Goal: Transaction & Acquisition: Purchase product/service

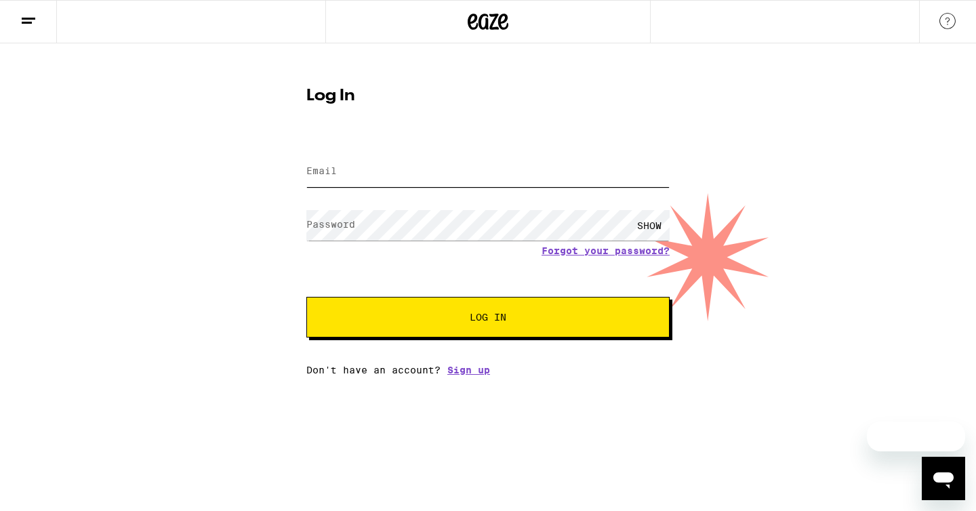
type input "nim_karina@yahoo.com"
click at [408, 306] on button "Log In" at bounding box center [487, 317] width 363 height 41
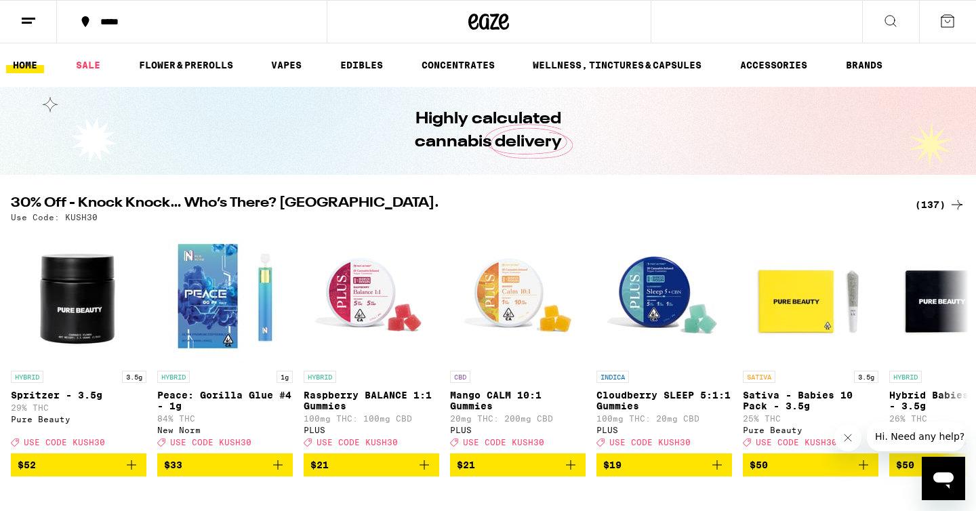
click at [951, 9] on button at bounding box center [947, 22] width 57 height 42
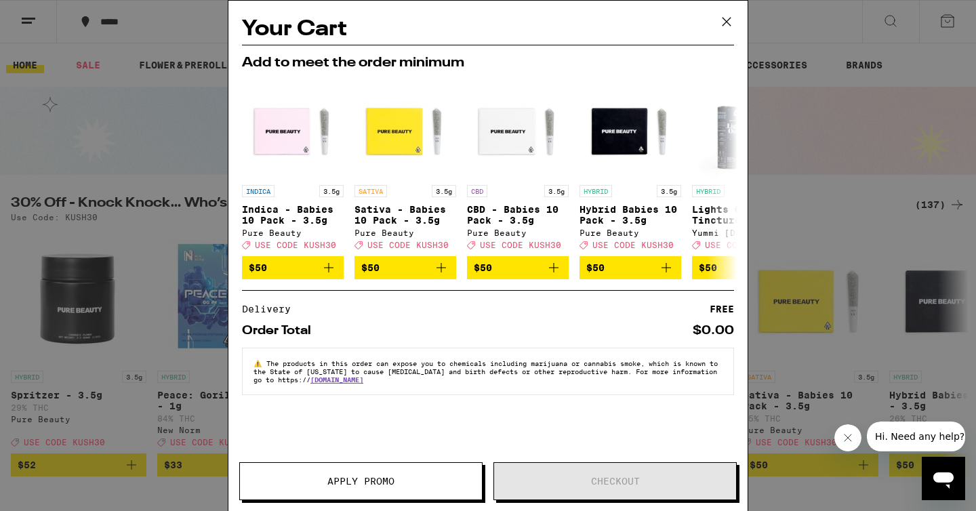
click at [719, 21] on icon at bounding box center [726, 22] width 20 height 20
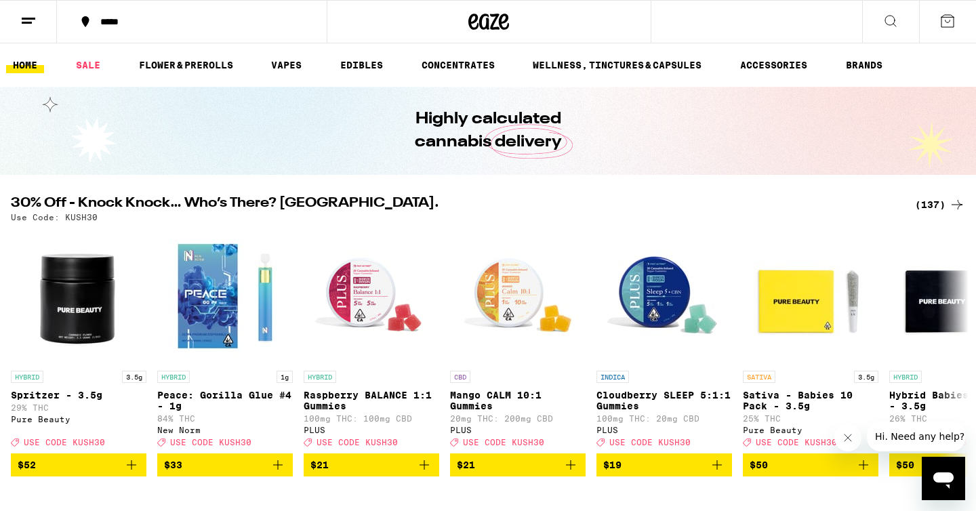
click at [27, 23] on icon at bounding box center [28, 21] width 16 height 16
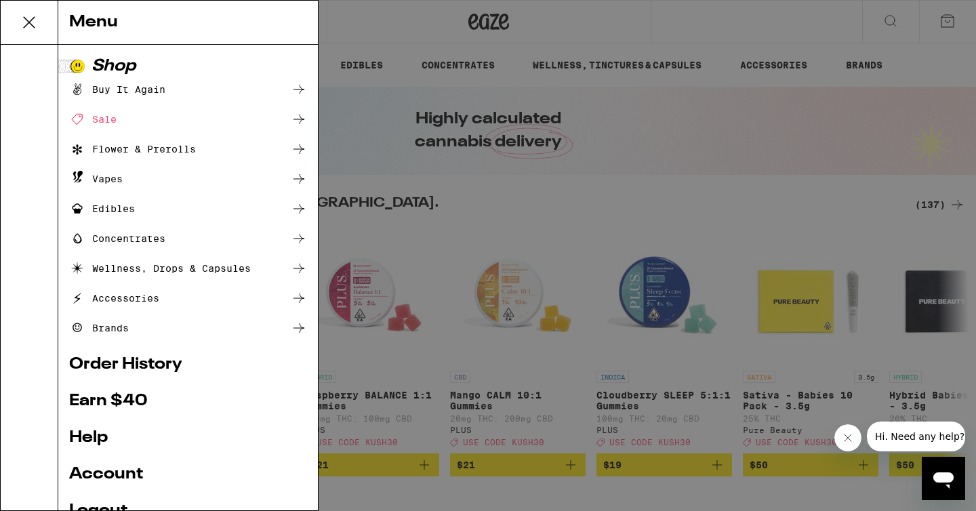
click at [119, 466] on link "Account" at bounding box center [188, 474] width 238 height 16
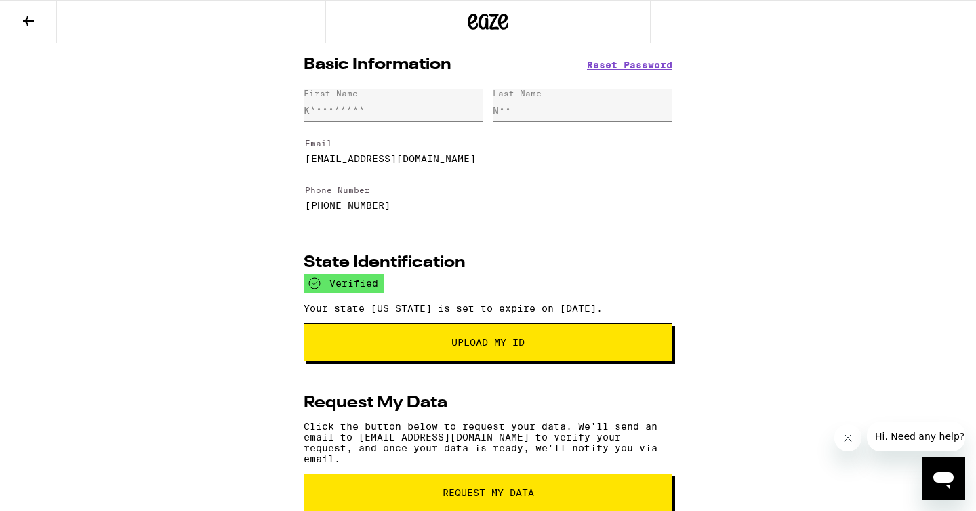
scroll to position [207, 0]
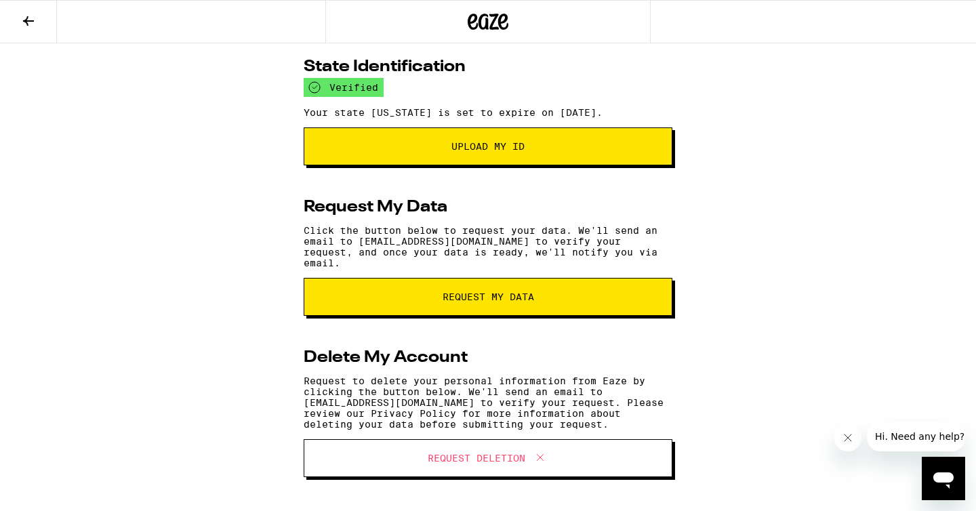
click at [30, 29] on button at bounding box center [28, 22] width 57 height 43
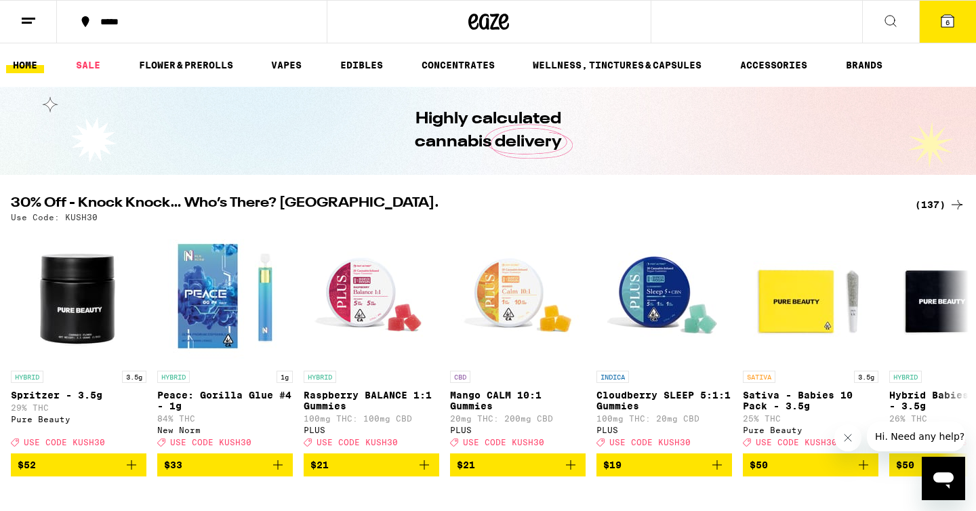
click at [949, 20] on span "6" at bounding box center [947, 22] width 4 height 8
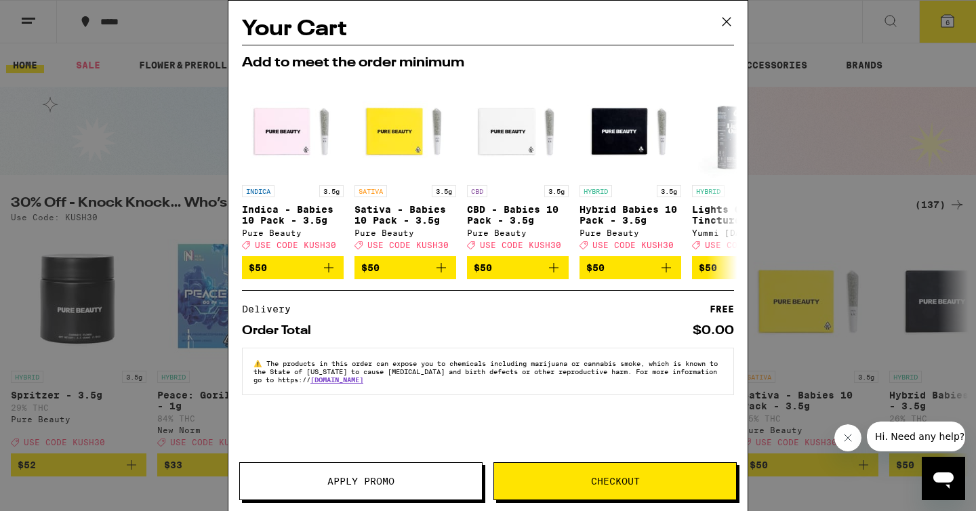
click at [722, 27] on icon at bounding box center [726, 22] width 20 height 20
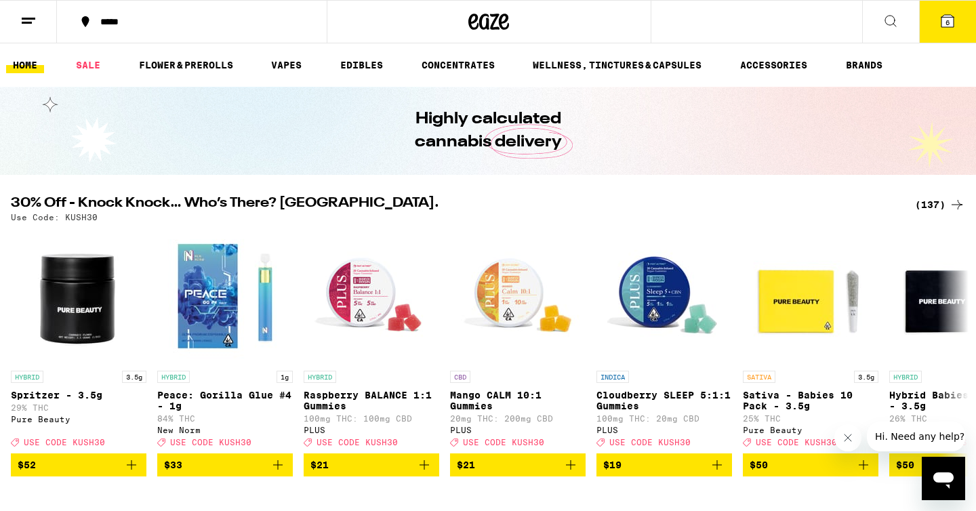
click at [475, 24] on icon at bounding box center [488, 21] width 41 height 24
click at [927, 31] on button "6" at bounding box center [947, 22] width 57 height 42
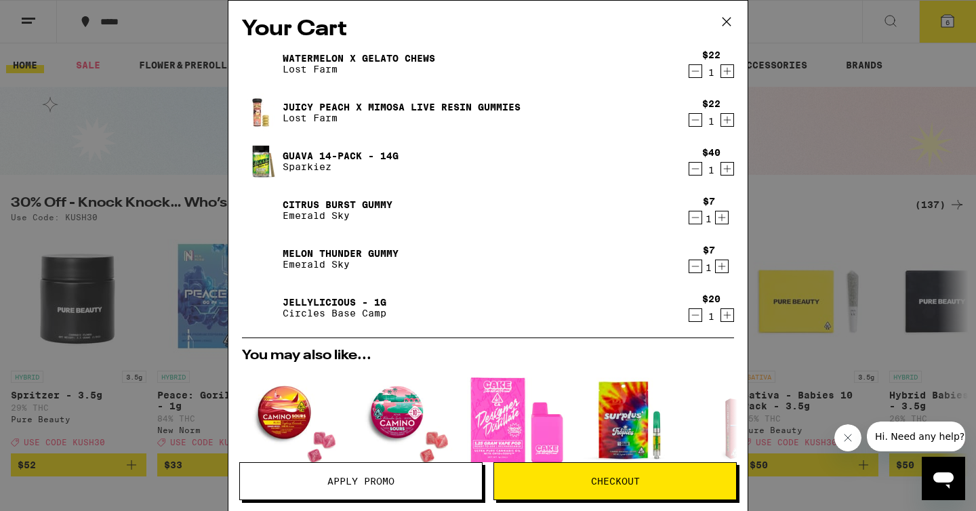
click at [727, 22] on icon at bounding box center [726, 22] width 8 height 8
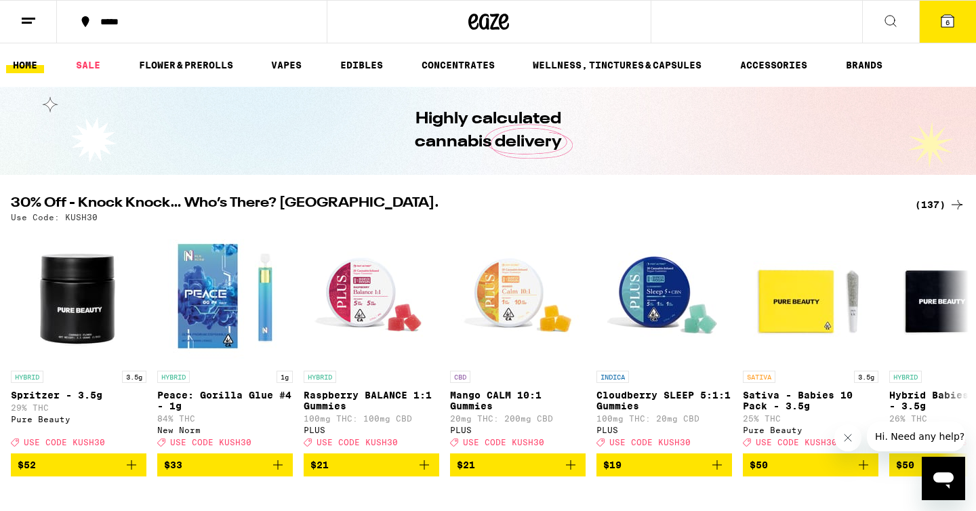
click at [950, 22] on icon at bounding box center [947, 21] width 12 height 12
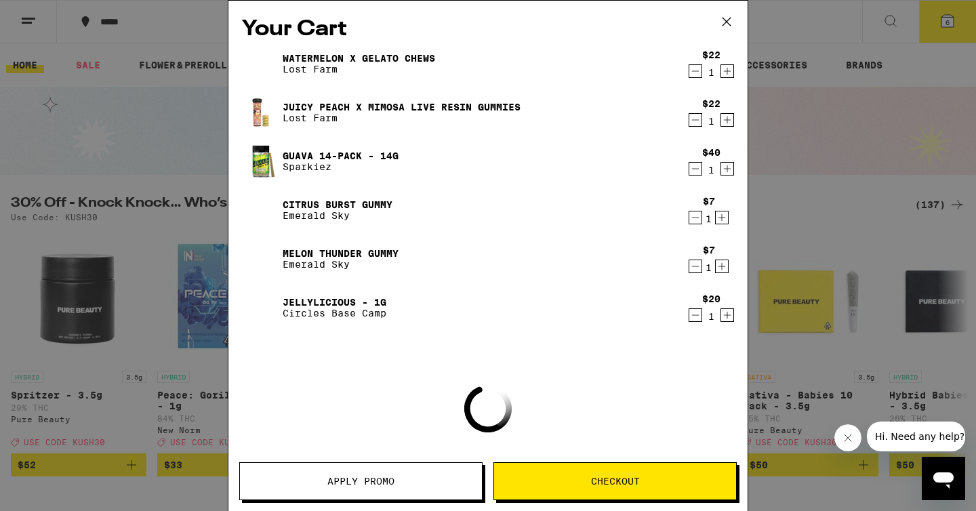
click at [714, 26] on button at bounding box center [727, 22] width 42 height 43
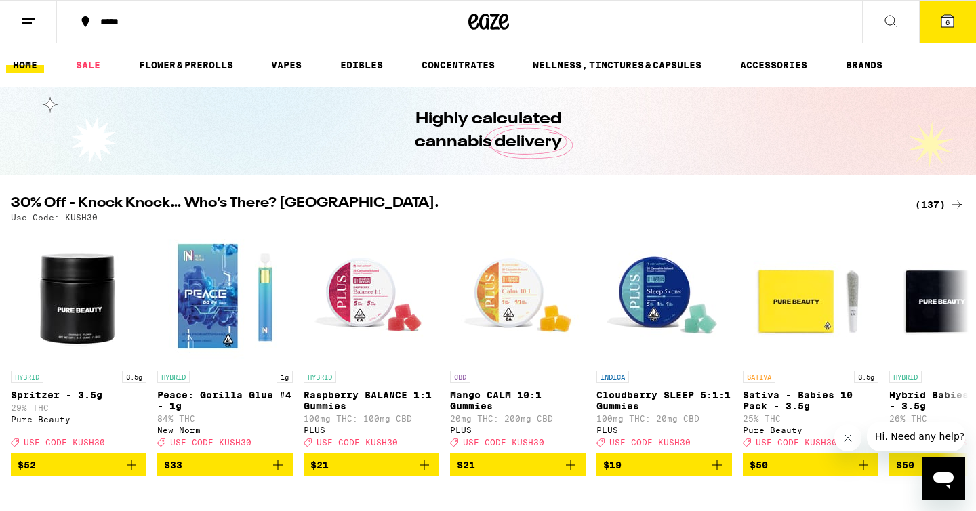
click at [153, 40] on button "*****" at bounding box center [192, 21] width 270 height 41
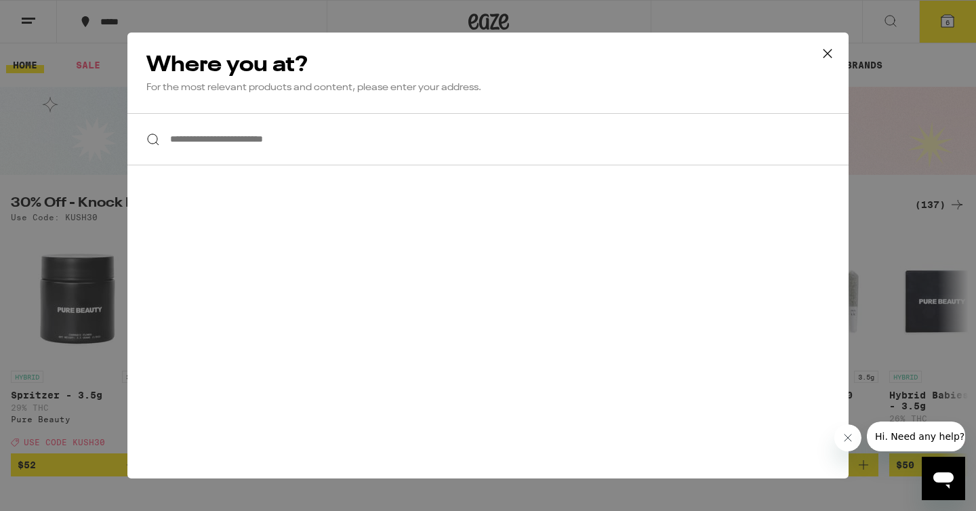
click at [295, 147] on input "**********" at bounding box center [487, 139] width 721 height 52
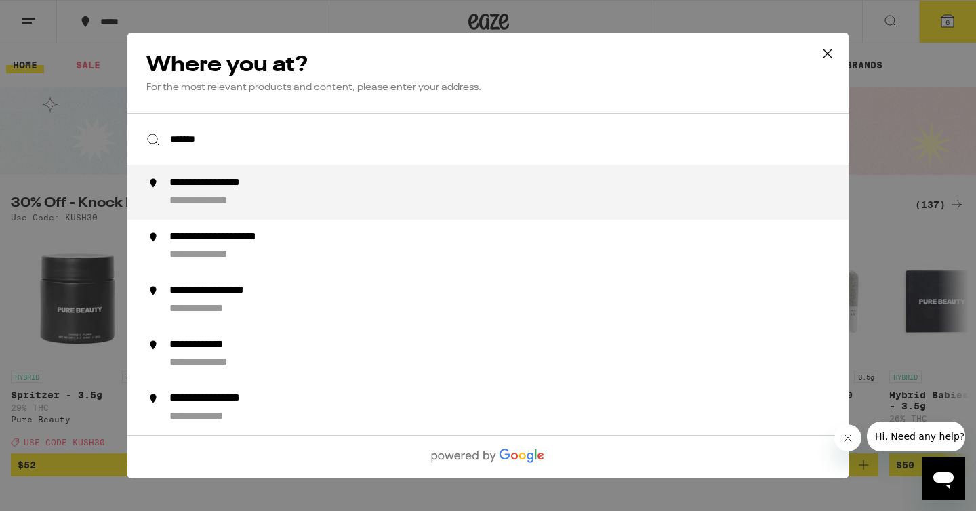
click at [248, 200] on div "**********" at bounding box center [218, 202] width 98 height 14
type input "**********"
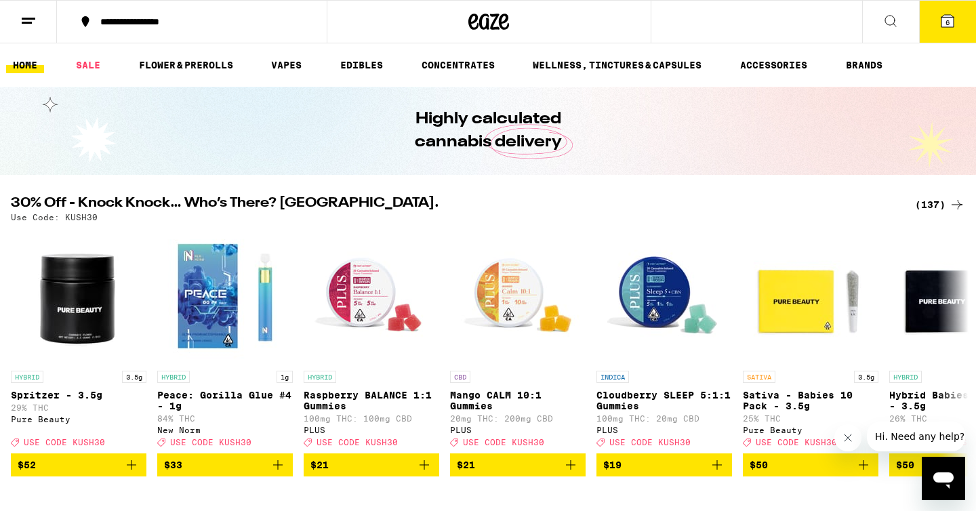
click at [948, 18] on icon at bounding box center [947, 21] width 16 height 16
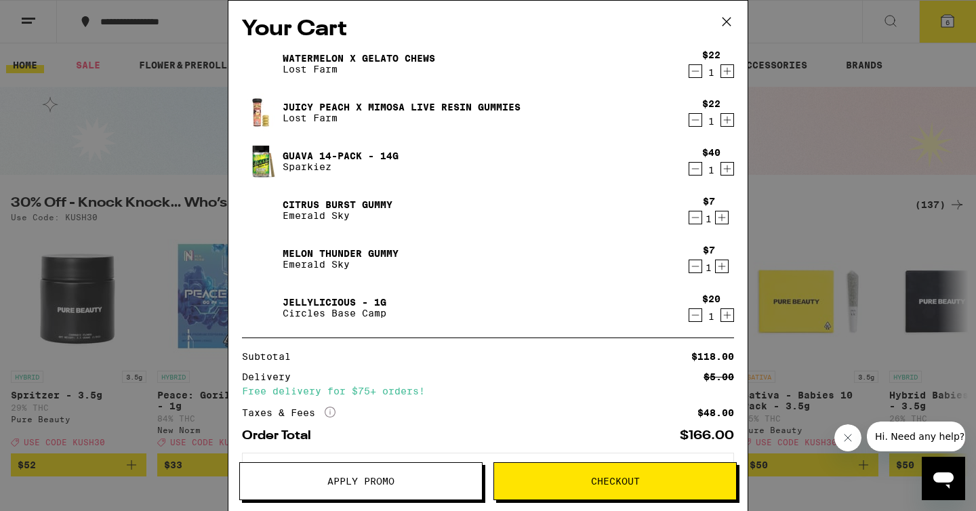
click at [730, 25] on icon at bounding box center [726, 22] width 8 height 8
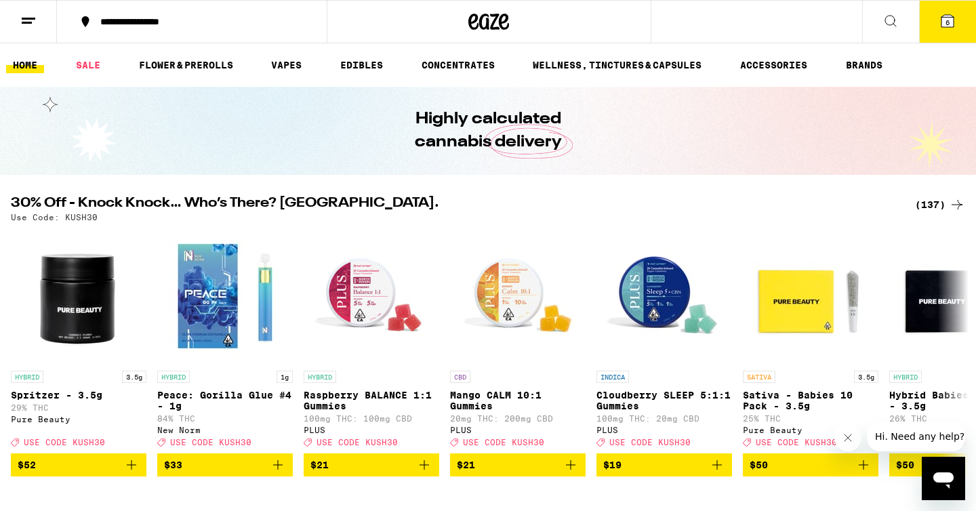
click at [935, 213] on div "Use Code: KUSH30" at bounding box center [488, 217] width 954 height 9
click at [935, 216] on div "Use Code: KUSH30" at bounding box center [488, 217] width 954 height 9
click at [934, 203] on div "(137)" at bounding box center [940, 205] width 50 height 16
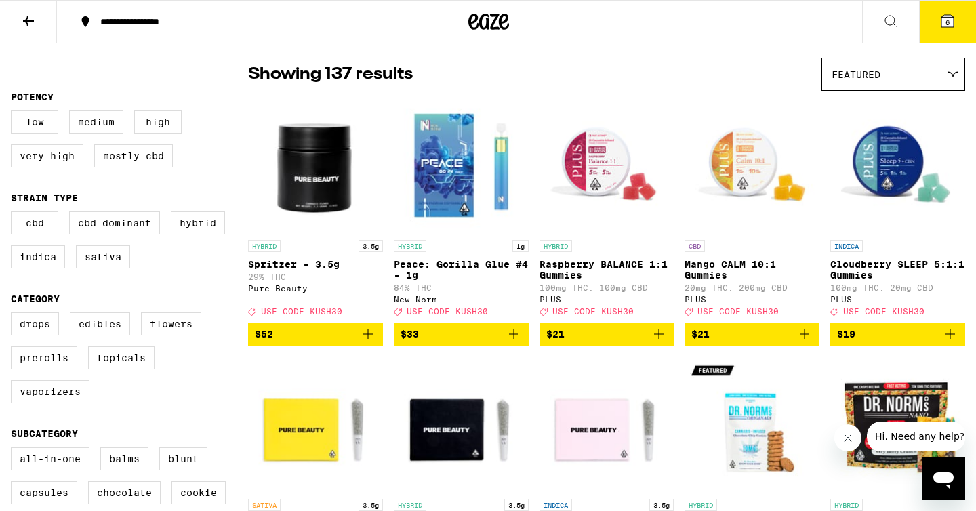
scroll to position [113, 0]
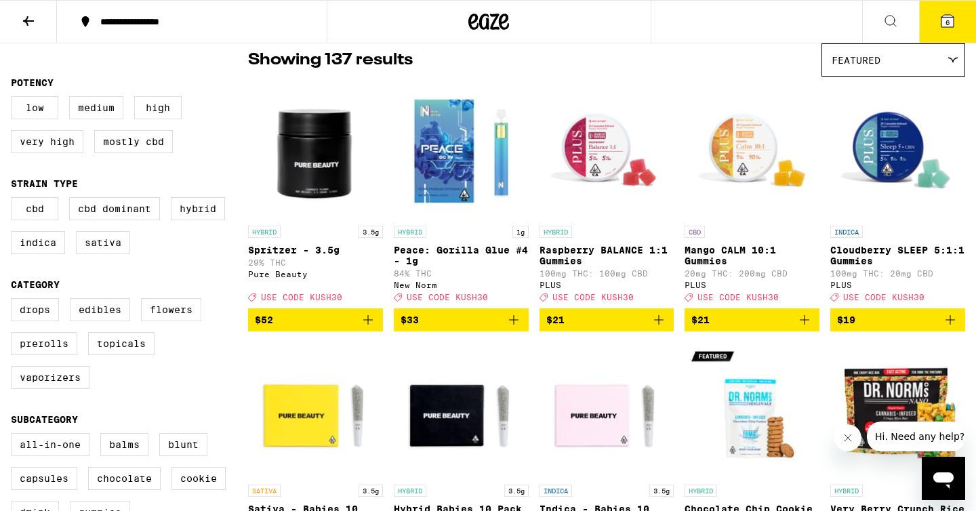
click at [513, 325] on icon "Add to bag" at bounding box center [513, 319] width 9 height 9
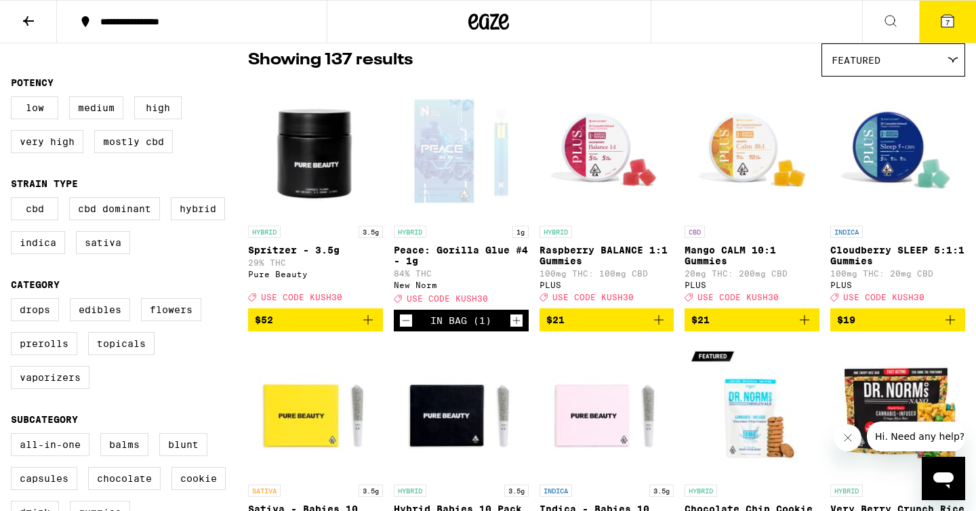
click at [834, 65] on span "Featured" at bounding box center [856, 60] width 49 height 11
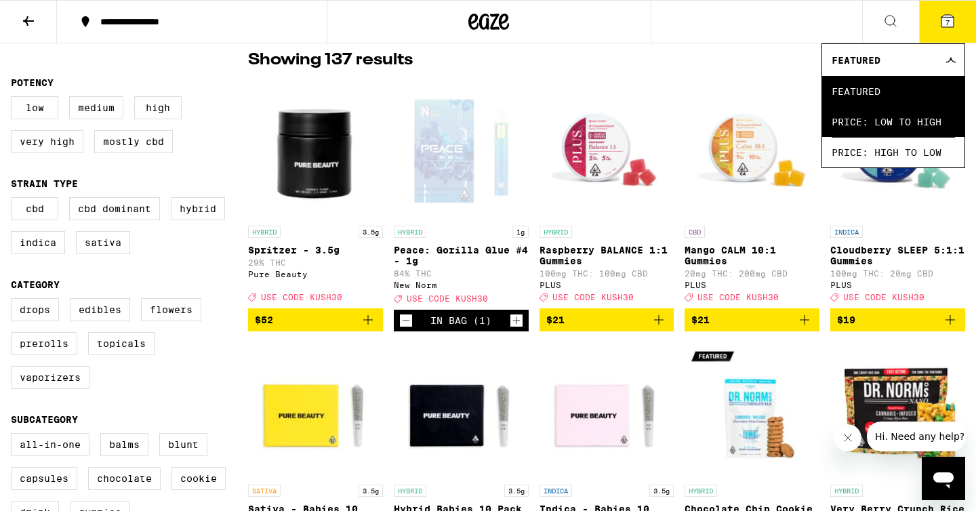
click at [882, 132] on span "Price: Low to High" at bounding box center [893, 121] width 123 height 30
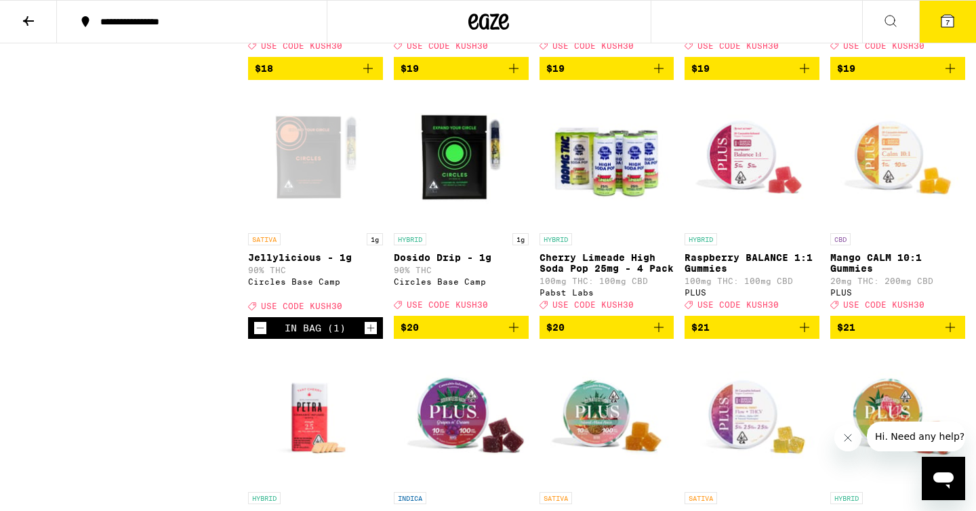
scroll to position [2952, 0]
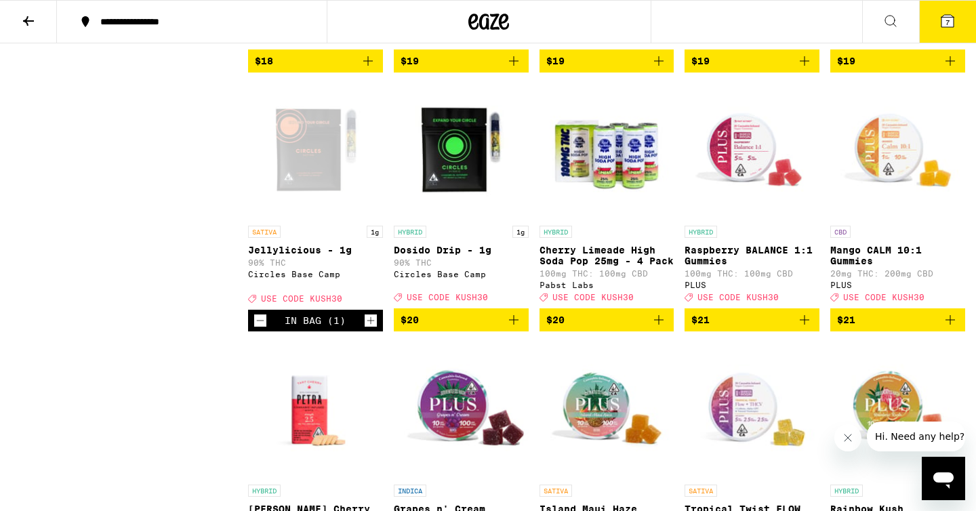
click at [936, 33] on button "7" at bounding box center [947, 22] width 57 height 42
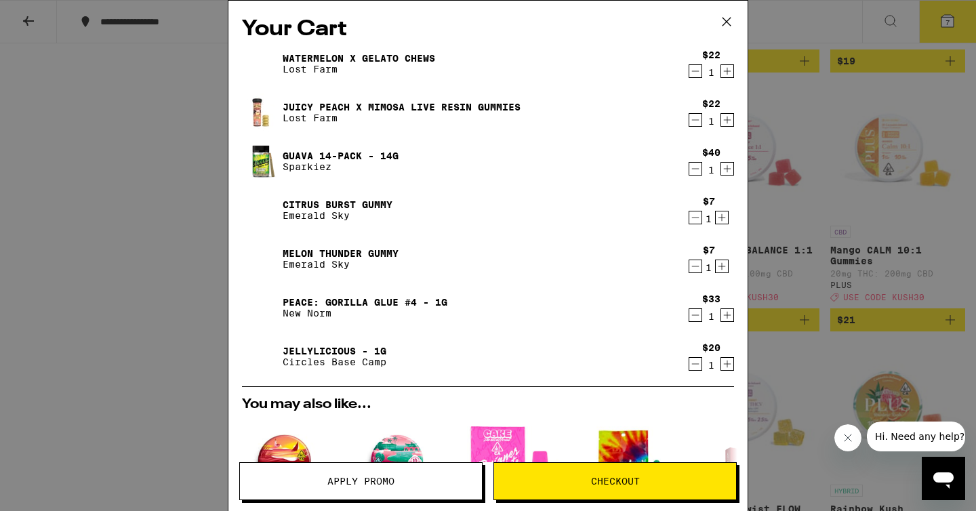
click at [698, 367] on icon "Decrement" at bounding box center [695, 364] width 12 height 16
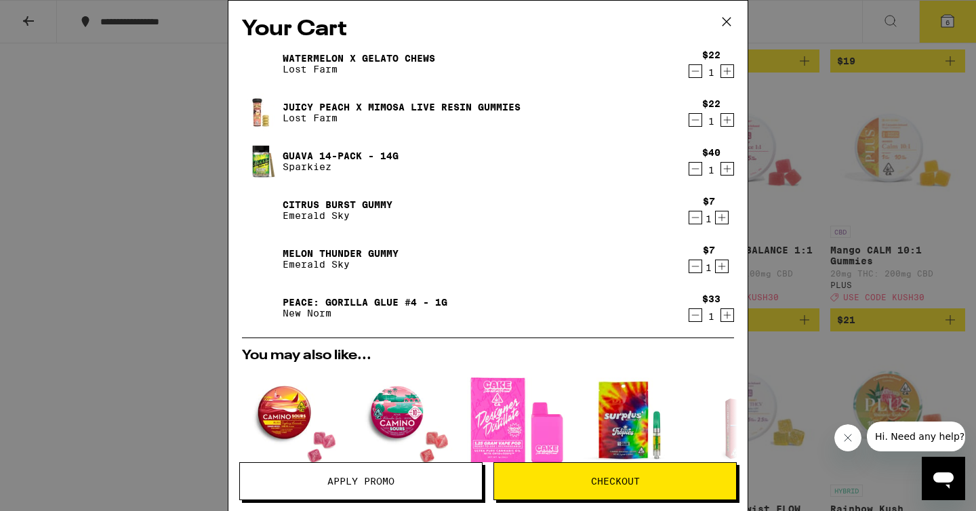
click at [401, 56] on link "Watermelon x Gelato Chews" at bounding box center [359, 58] width 152 height 11
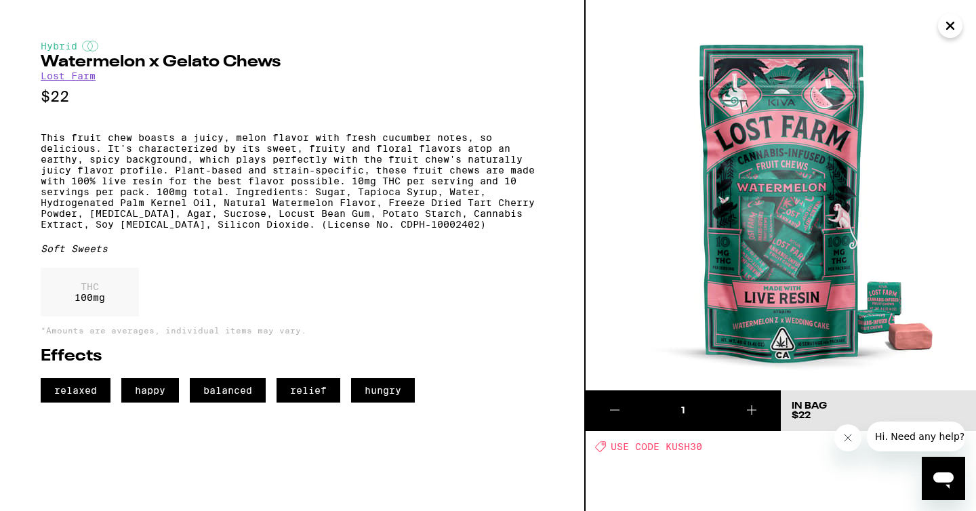
click at [949, 30] on icon "Close" at bounding box center [950, 26] width 16 height 20
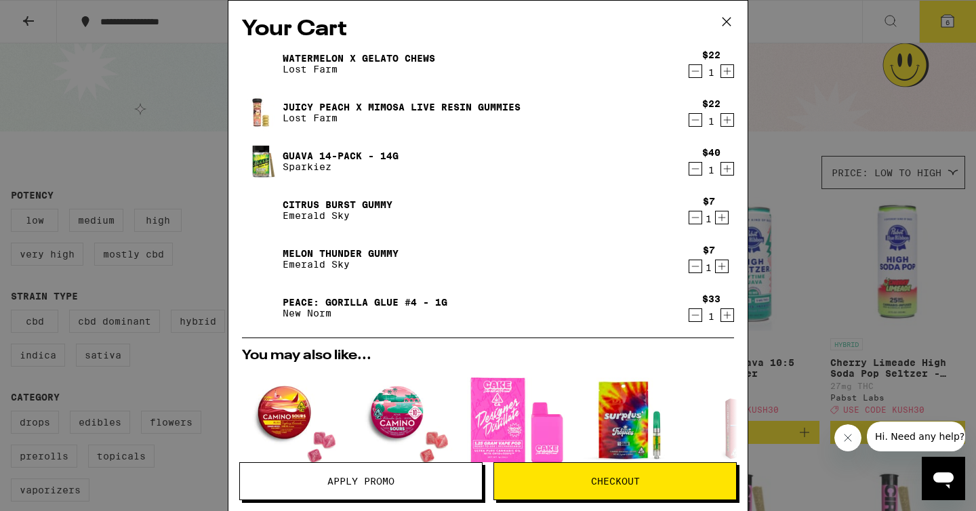
click at [390, 109] on link "Juicy Peach x Mimosa Live Resin Gummies" at bounding box center [402, 107] width 238 height 11
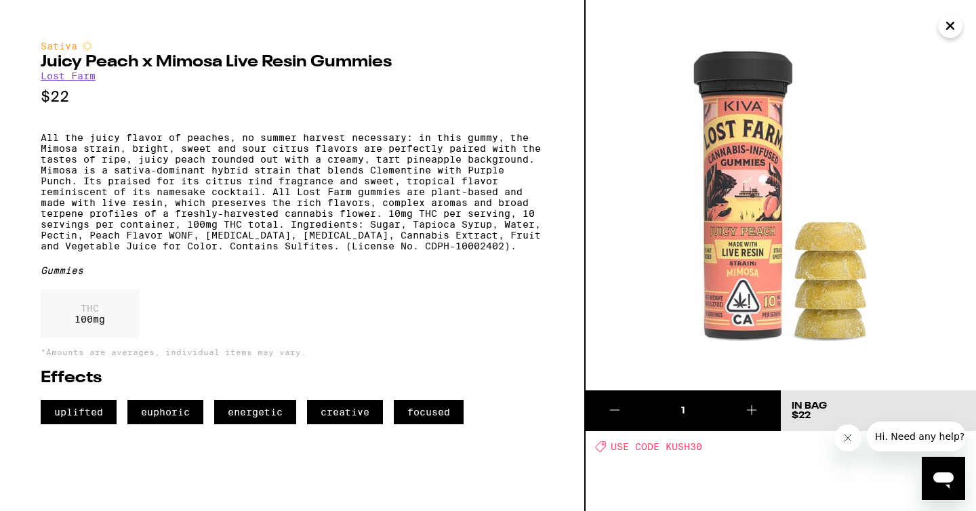
click at [961, 26] on button "Close" at bounding box center [950, 26] width 24 height 24
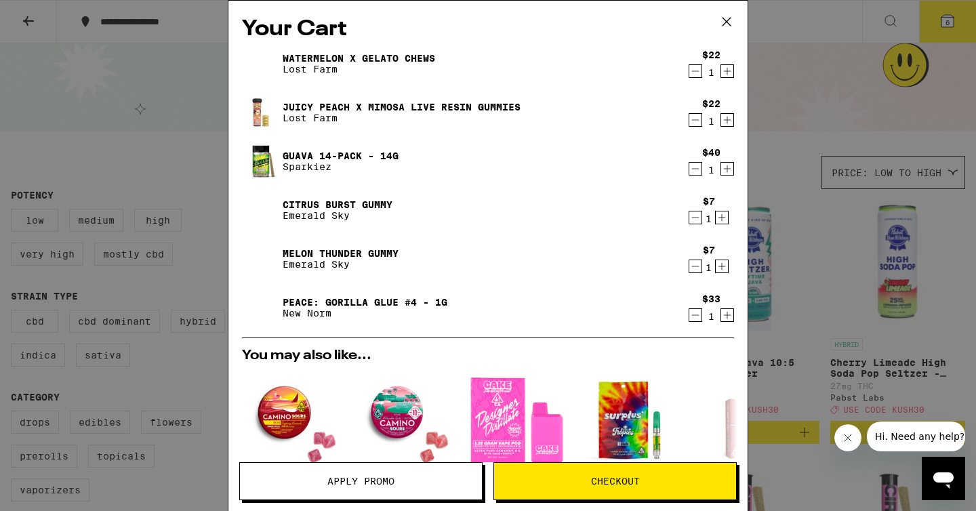
click at [697, 123] on icon "Decrement" at bounding box center [695, 120] width 12 height 16
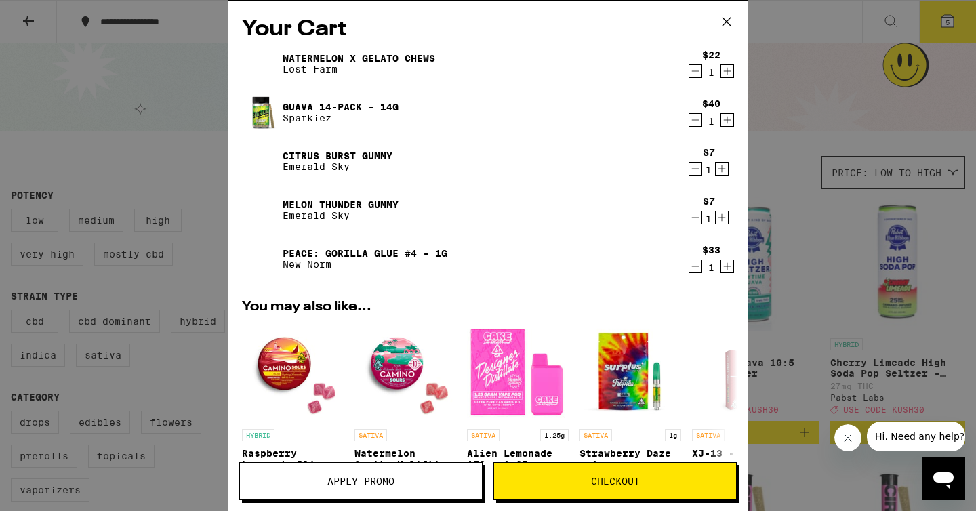
click at [726, 18] on icon at bounding box center [726, 22] width 20 height 20
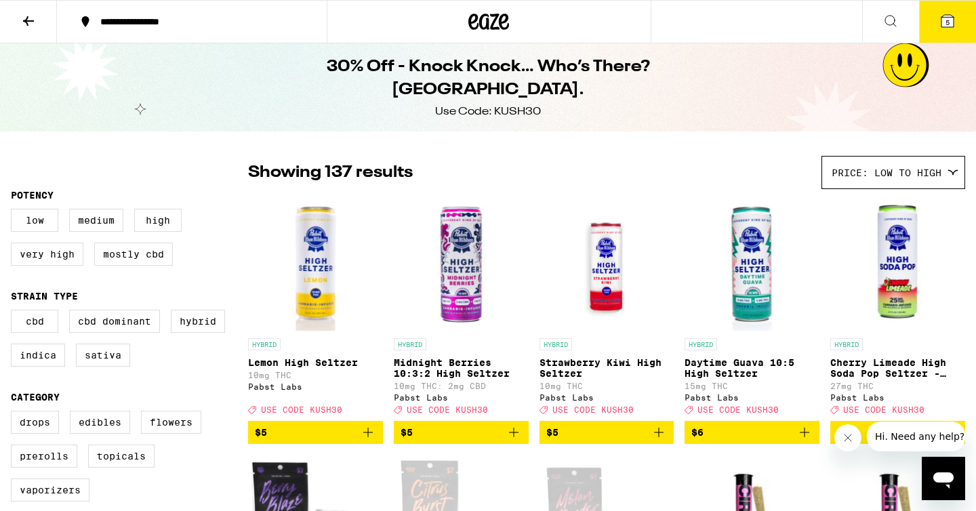
click at [929, 28] on button "5" at bounding box center [947, 22] width 57 height 42
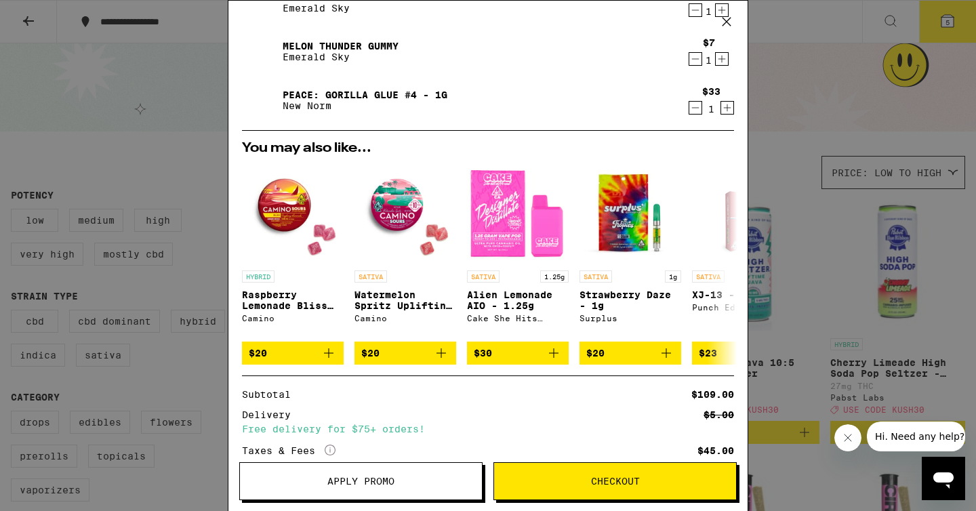
scroll to position [260, 0]
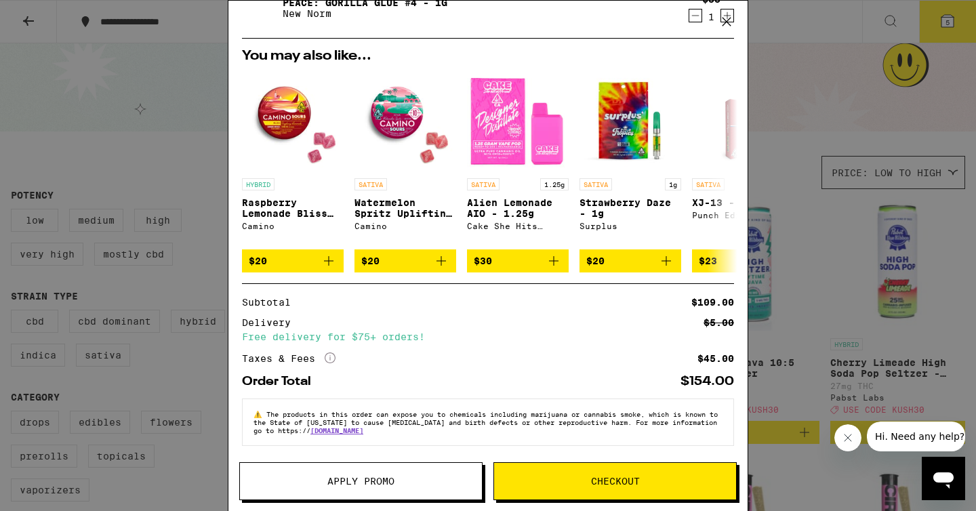
click at [384, 482] on span "Apply Promo" at bounding box center [360, 480] width 67 height 9
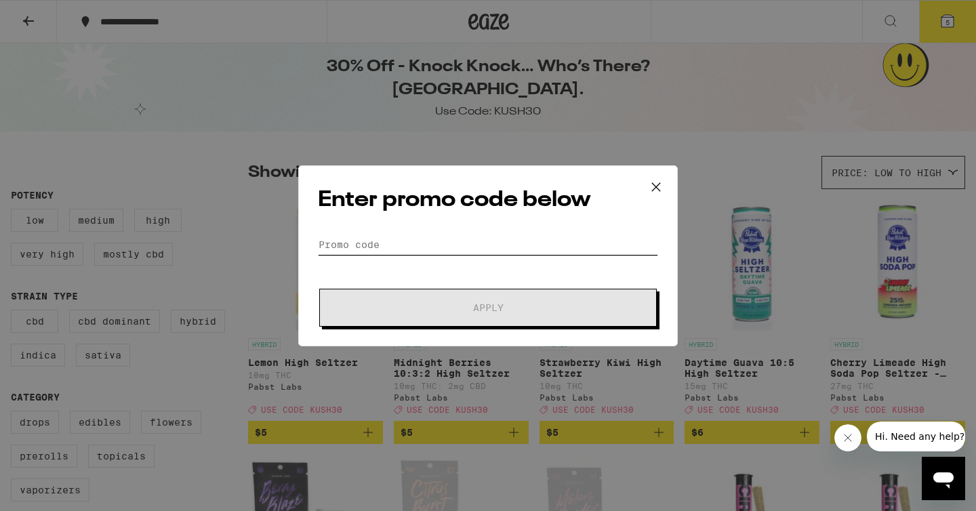
click at [414, 239] on input "Promo Code" at bounding box center [488, 245] width 340 height 20
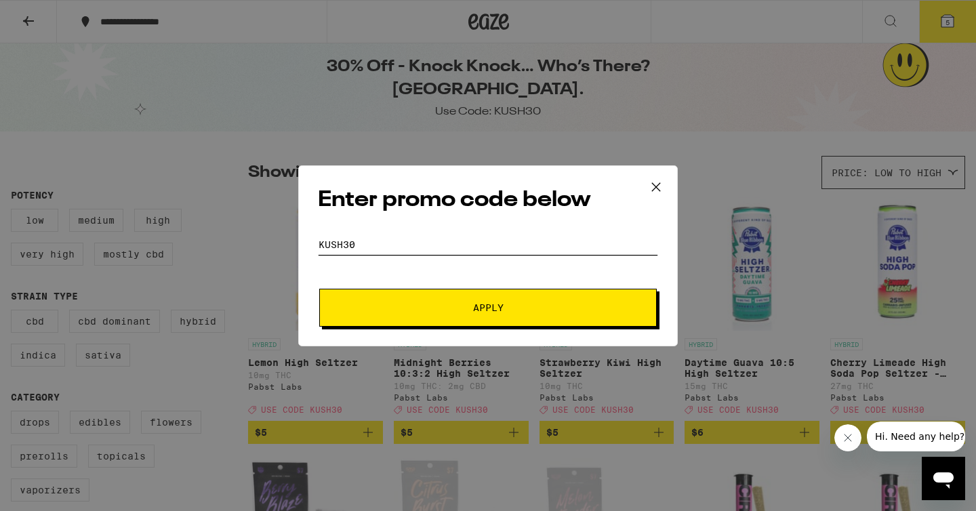
type input "kush30"
click at [467, 293] on button "Apply" at bounding box center [488, 308] width 338 height 38
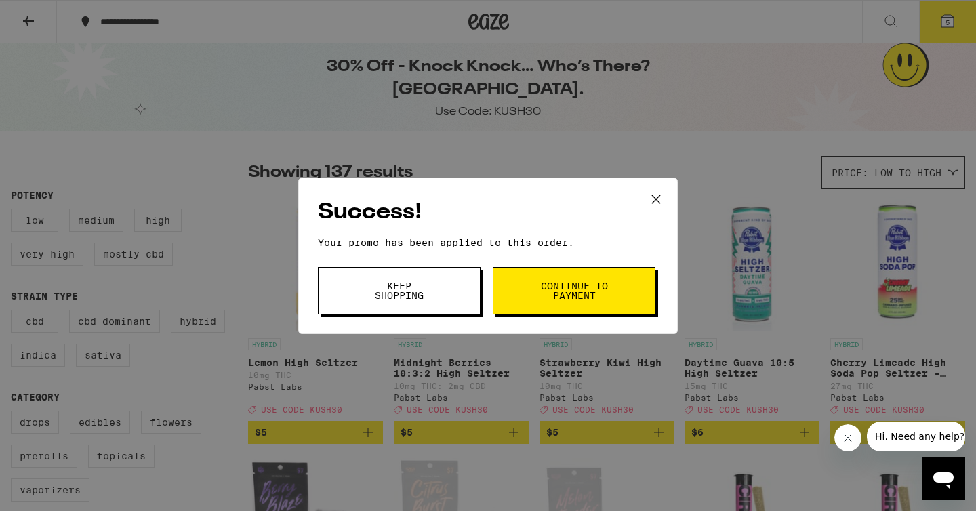
click at [456, 297] on button "Keep Shopping" at bounding box center [399, 290] width 163 height 47
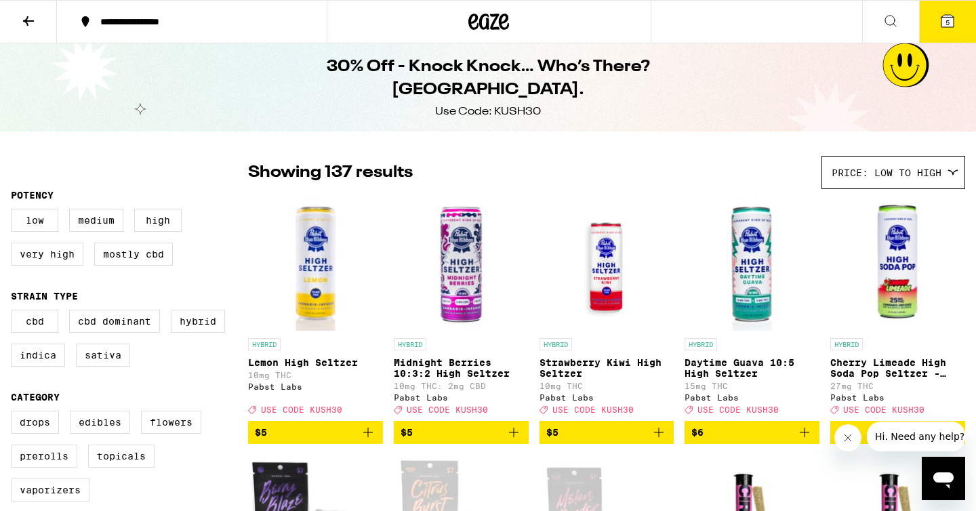
click at [954, 18] on icon at bounding box center [947, 21] width 12 height 12
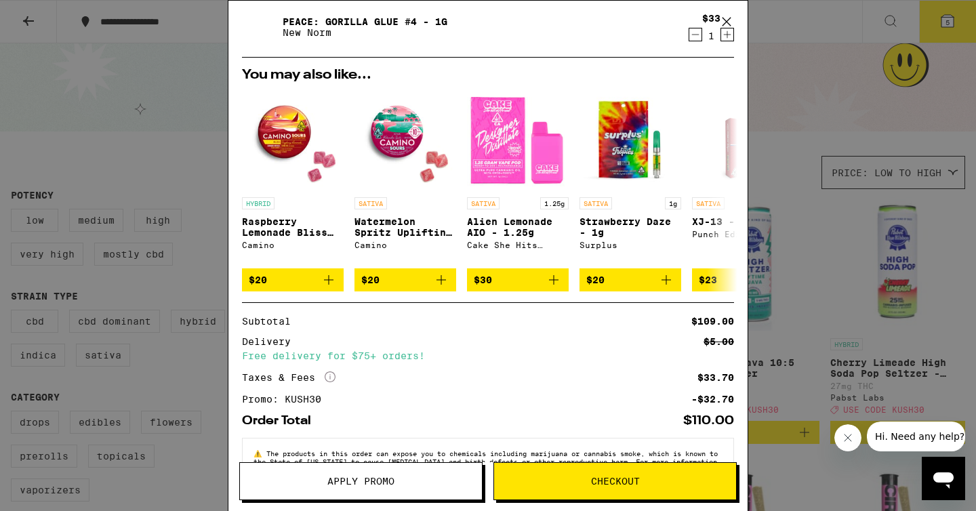
scroll to position [281, 0]
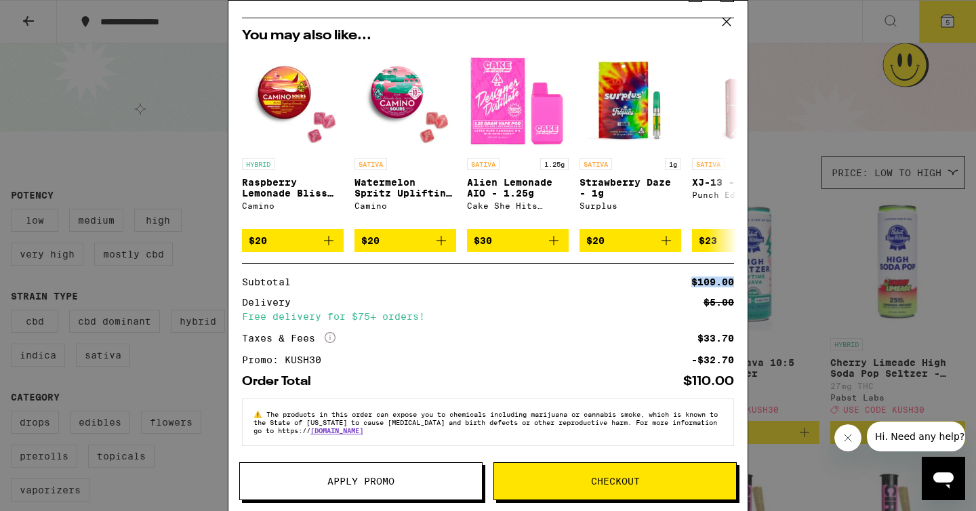
drag, startPoint x: 693, startPoint y: 279, endPoint x: 739, endPoint y: 281, distance: 46.1
click at [739, 281] on div "Your Cart Watermelon x Gelato Chews Lost Farm $22 1 Guava 14-Pack - 14g Sparkie…" at bounding box center [487, 236] width 519 height 470
drag, startPoint x: 704, startPoint y: 295, endPoint x: 722, endPoint y: 292, distance: 17.8
click at [722, 298] on div "$5.00" at bounding box center [719, 302] width 30 height 9
click at [586, 312] on div "Free delivery for $75+ orders!" at bounding box center [488, 316] width 492 height 9
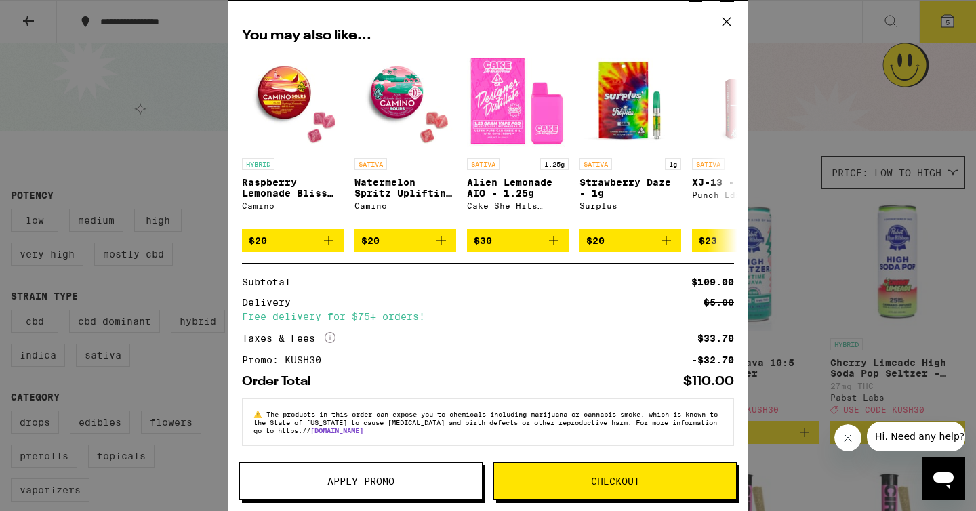
click at [574, 476] on span "Checkout" at bounding box center [615, 480] width 242 height 9
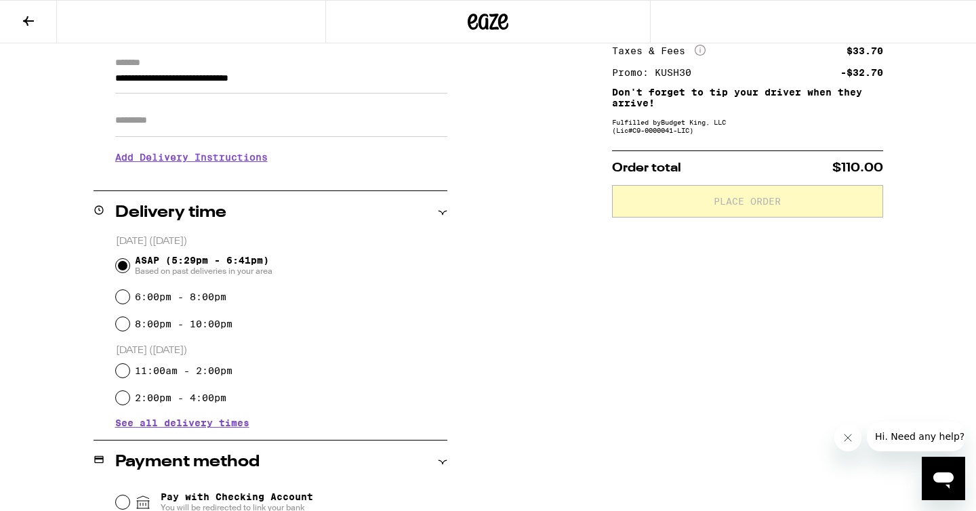
scroll to position [224, 0]
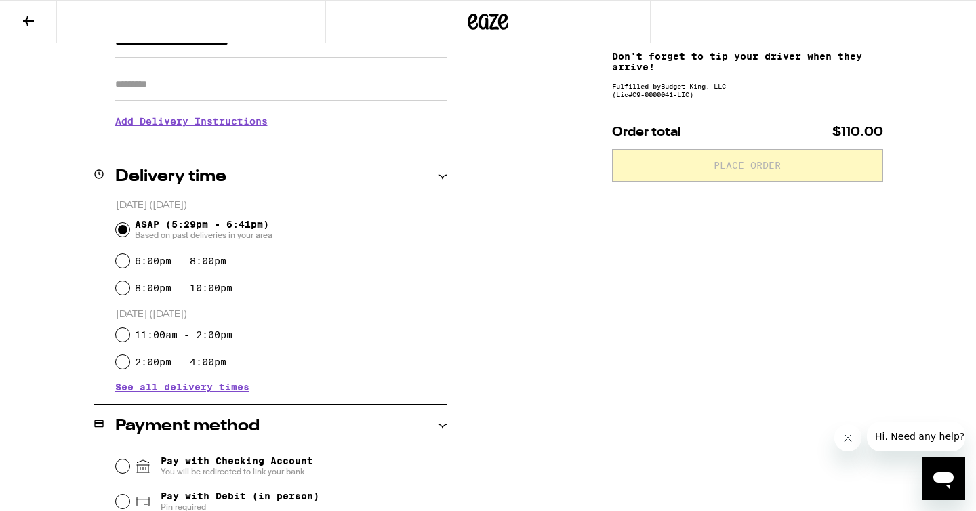
click at [183, 263] on label "6:00pm - 8:00pm" at bounding box center [180, 261] width 91 height 11
click at [129, 263] on input "6:00pm - 8:00pm" at bounding box center [123, 261] width 14 height 14
radio input "true"
click at [144, 263] on label "6:00pm - 8:00pm" at bounding box center [180, 261] width 91 height 11
click at [129, 263] on input "6:00pm - 8:00pm" at bounding box center [123, 261] width 14 height 14
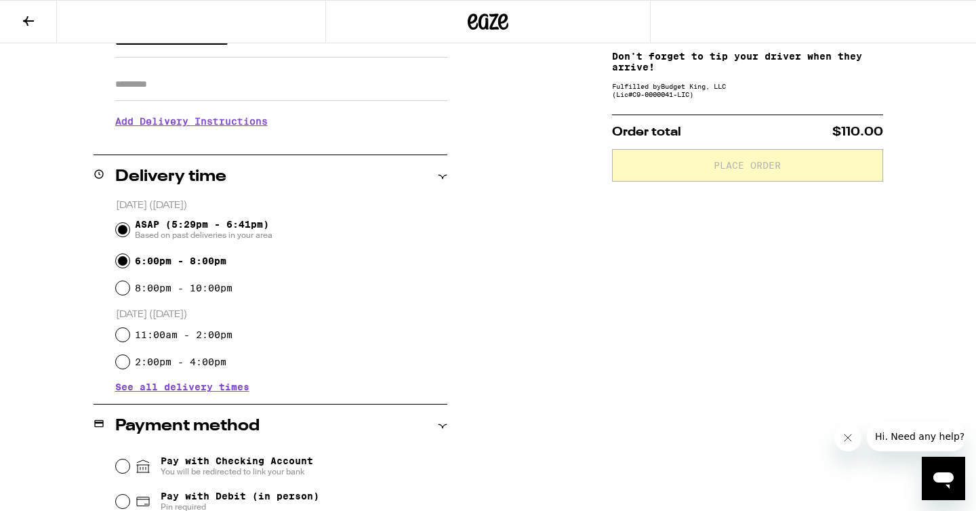
click at [127, 233] on input "ASAP (5:29pm - 6:41pm) Based on past deliveries in your area" at bounding box center [123, 230] width 14 height 14
radio input "true"
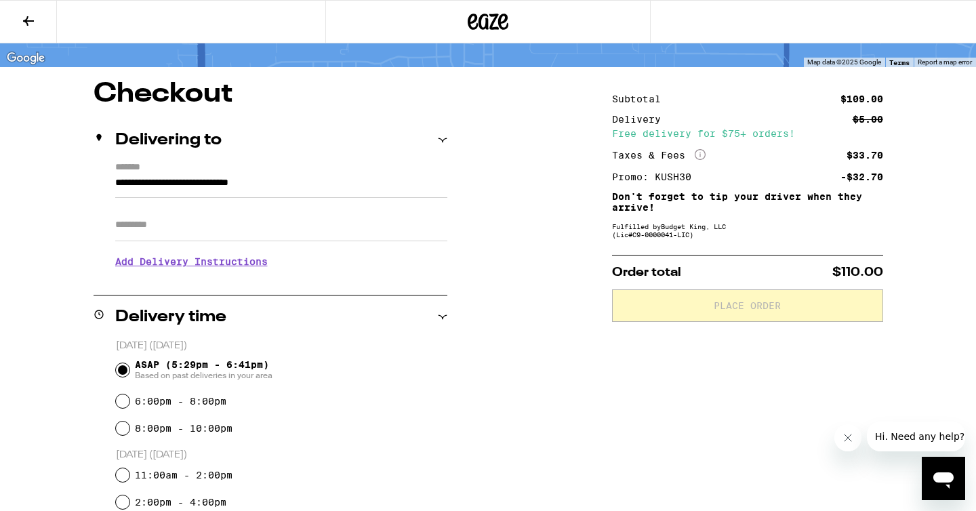
scroll to position [85, 0]
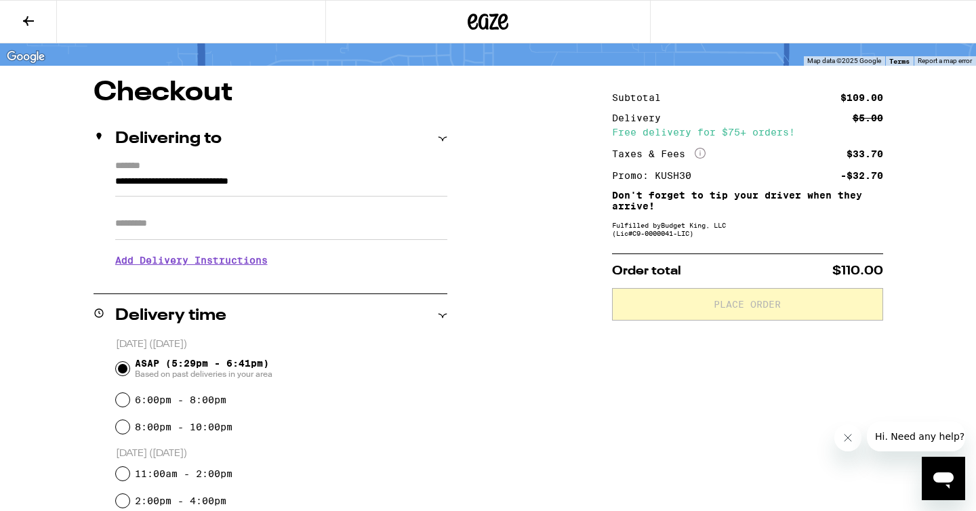
click at [127, 370] on input "ASAP (5:29pm - 6:41pm) Based on past deliveries in your area" at bounding box center [123, 369] width 14 height 14
click at [123, 368] on input "ASAP (5:29pm - 6:41pm) Based on past deliveries in your area" at bounding box center [123, 369] width 14 height 14
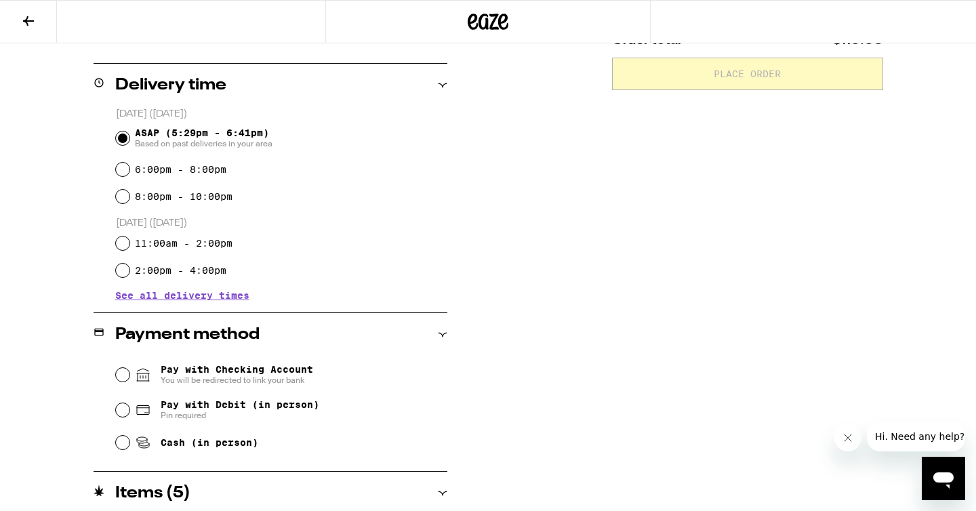
scroll to position [342, 0]
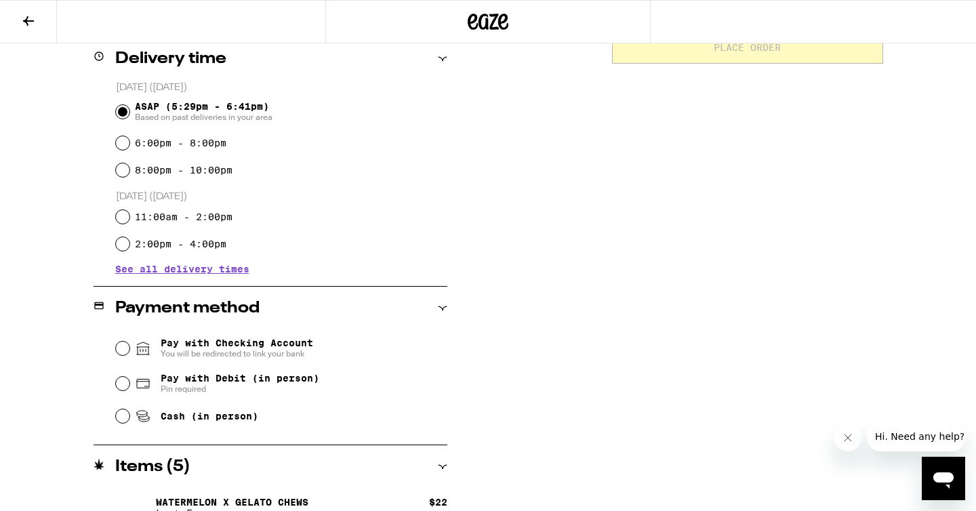
click at [119, 112] on input "ASAP (5:29pm - 6:41pm) Based on past deliveries in your area" at bounding box center [123, 112] width 14 height 14
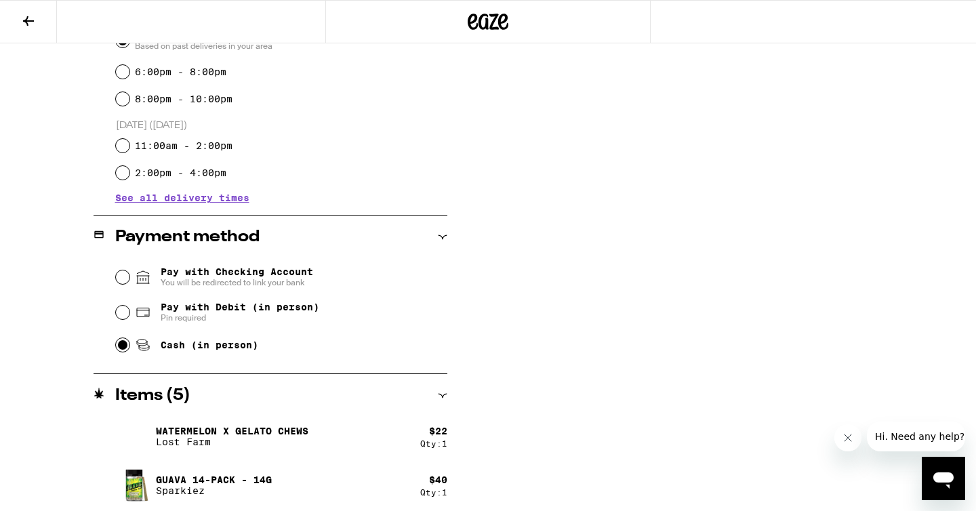
click at [124, 348] on input "Cash (in person)" at bounding box center [123, 345] width 14 height 14
radio input "true"
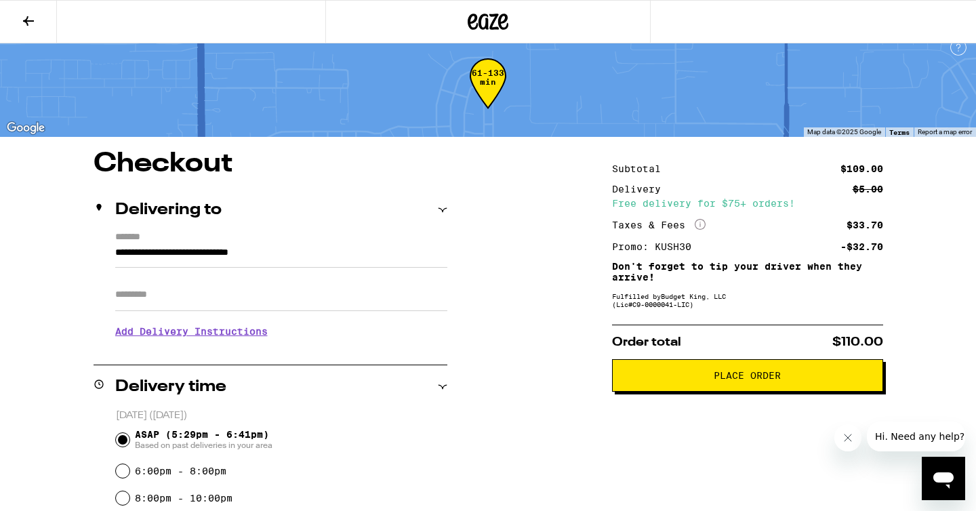
scroll to position [16, 0]
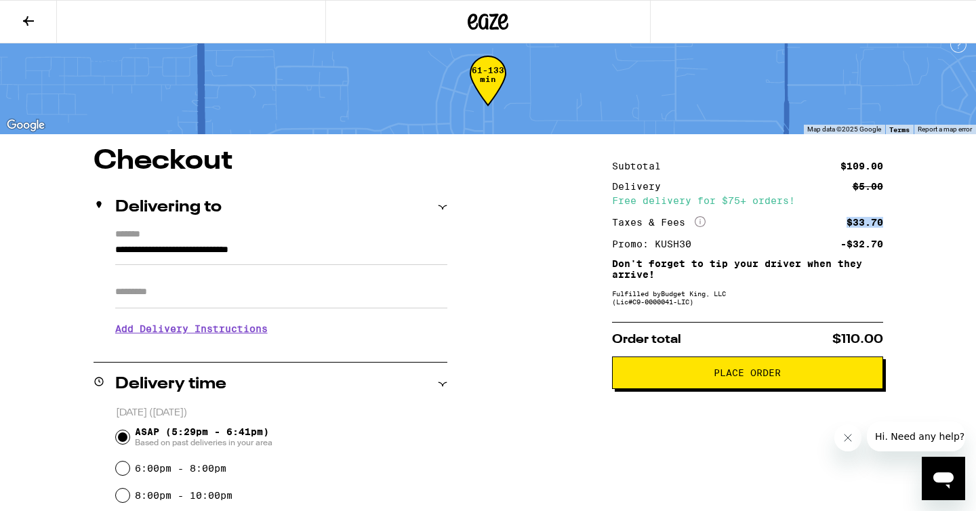
drag, startPoint x: 625, startPoint y: 230, endPoint x: 889, endPoint y: 219, distance: 264.6
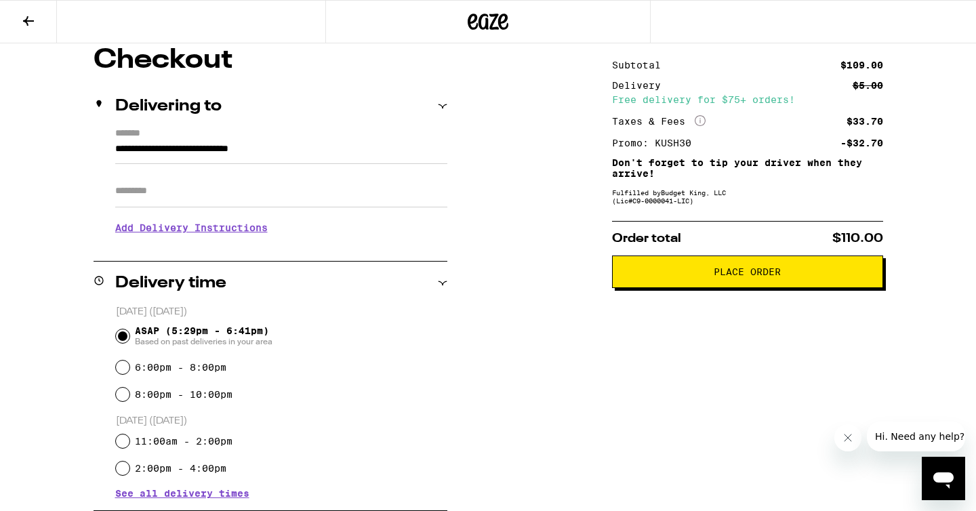
scroll to position [119, 0]
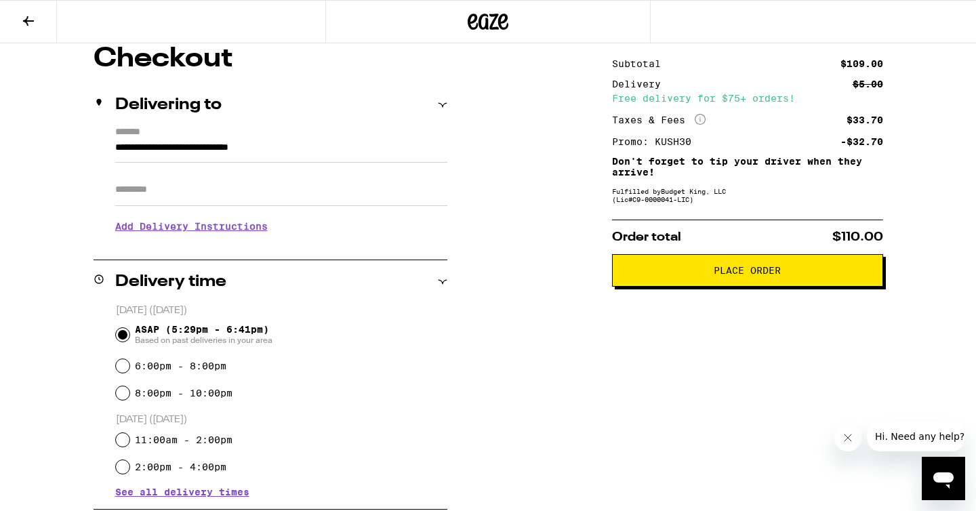
click at [660, 280] on button "Place Order" at bounding box center [747, 270] width 271 height 33
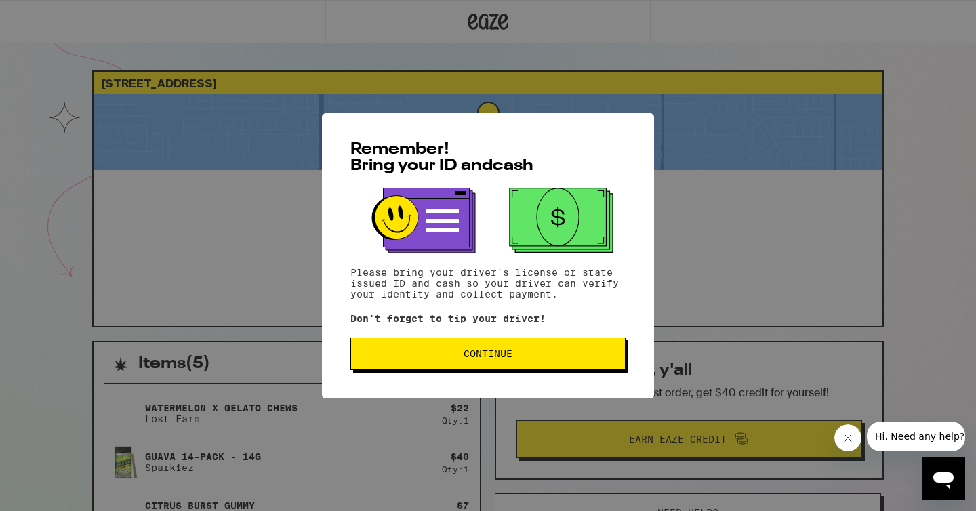
click at [507, 359] on span "Continue" at bounding box center [488, 353] width 49 height 9
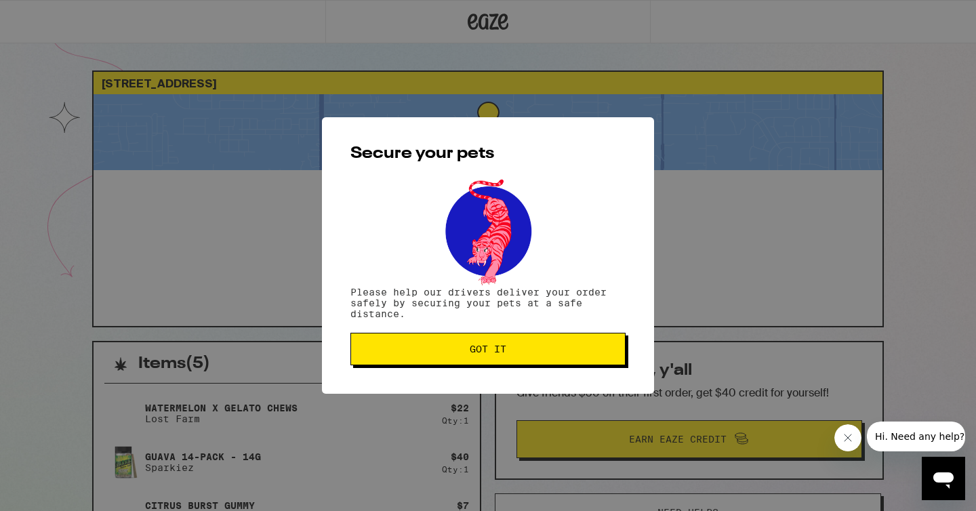
click at [507, 360] on button "Got it" at bounding box center [487, 349] width 275 height 33
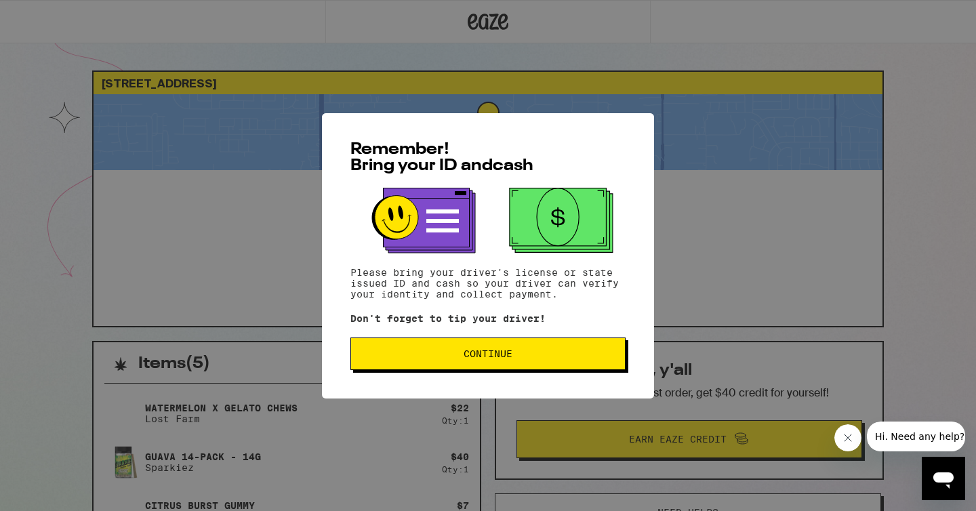
click at [468, 343] on button "Continue" at bounding box center [487, 354] width 275 height 33
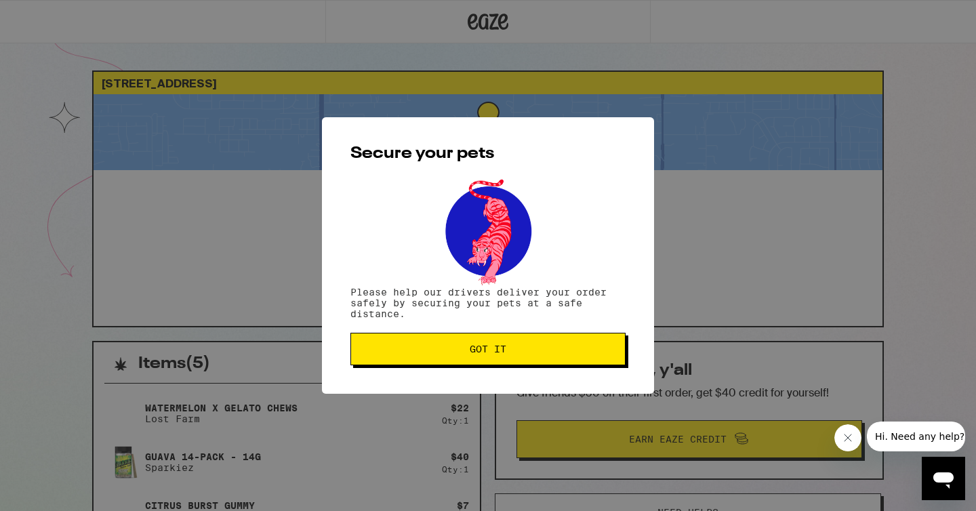
click at [468, 343] on button "Got it" at bounding box center [487, 349] width 275 height 33
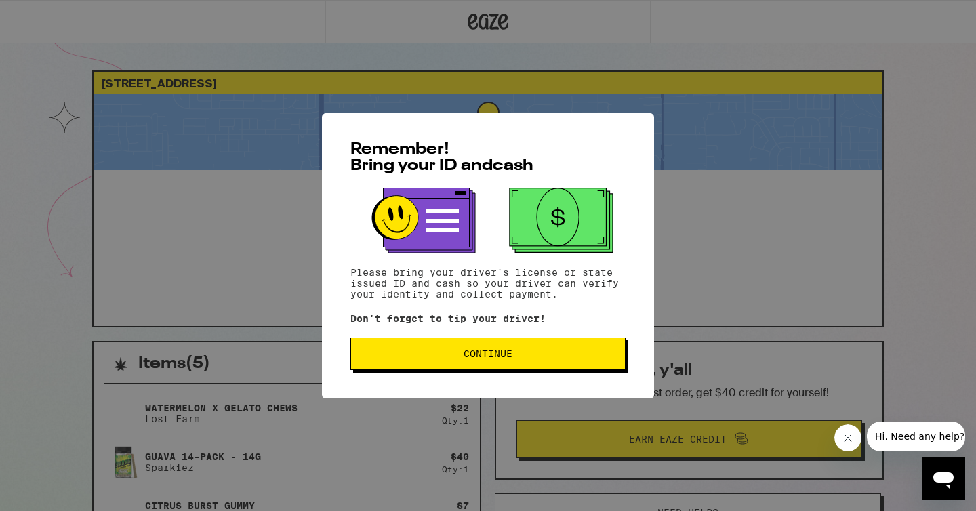
click at [497, 369] on button "Continue" at bounding box center [487, 354] width 275 height 33
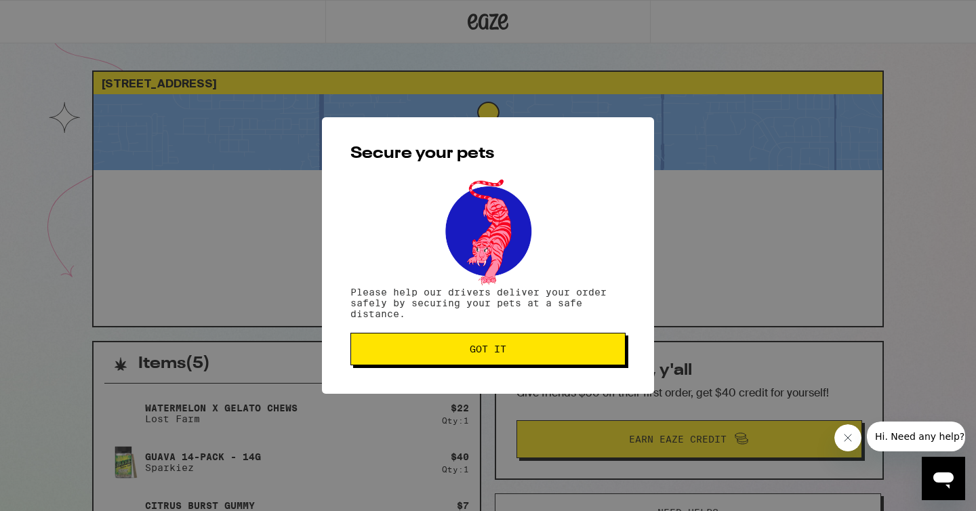
click at [485, 352] on span "Got it" at bounding box center [488, 348] width 37 height 9
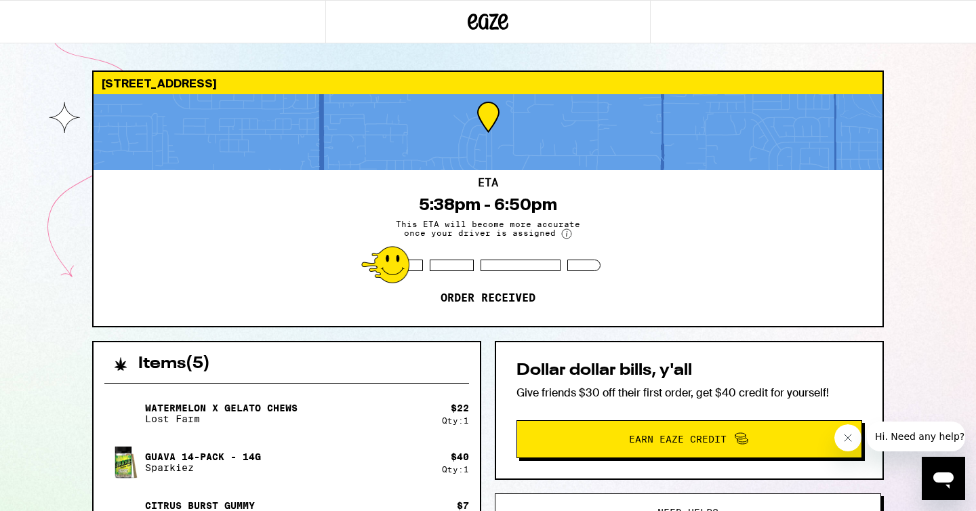
click at [504, 25] on icon at bounding box center [488, 21] width 41 height 24
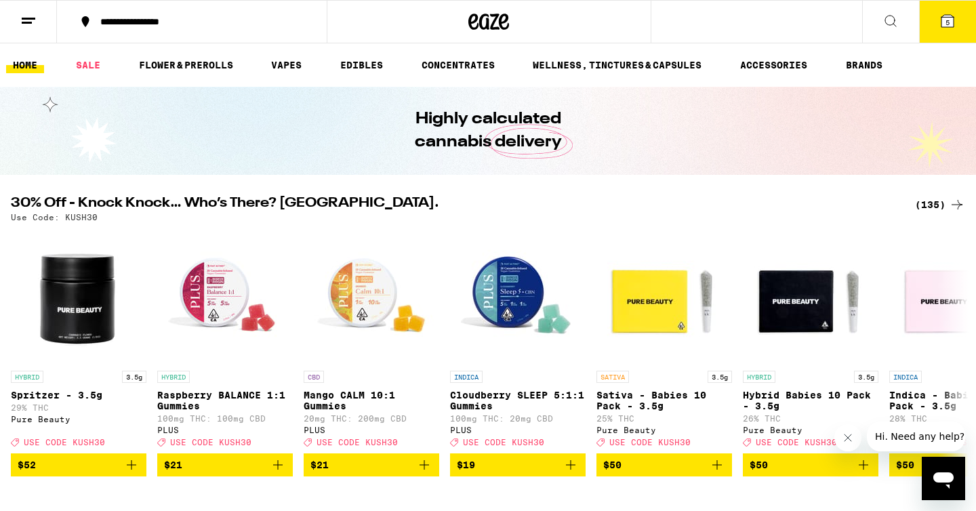
click at [949, 35] on button "5" at bounding box center [947, 22] width 57 height 42
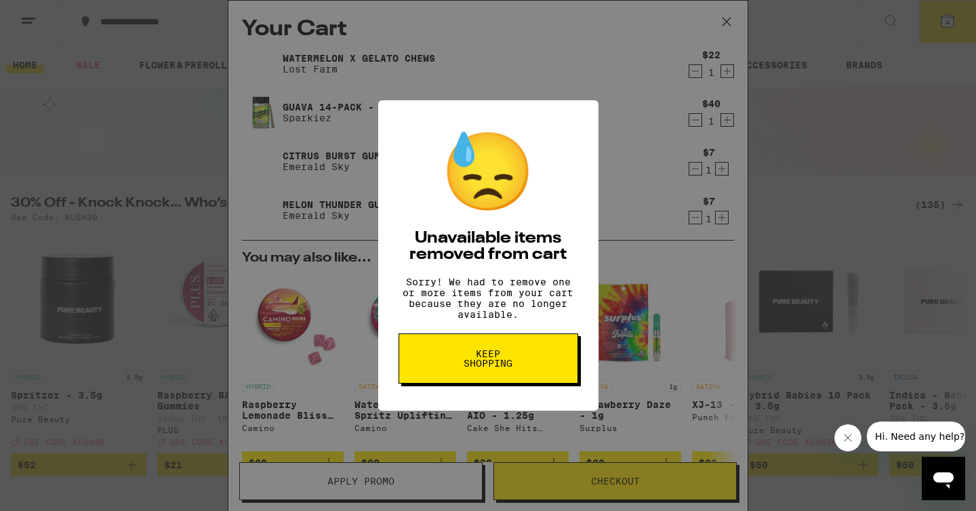
click at [485, 368] on span "Keep Shopping" at bounding box center [488, 358] width 70 height 19
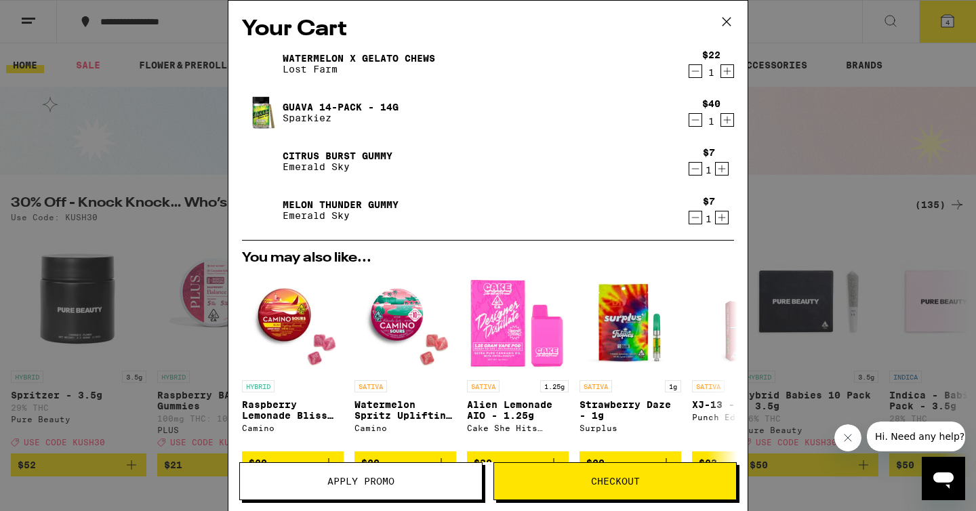
click at [729, 26] on icon at bounding box center [726, 22] width 20 height 20
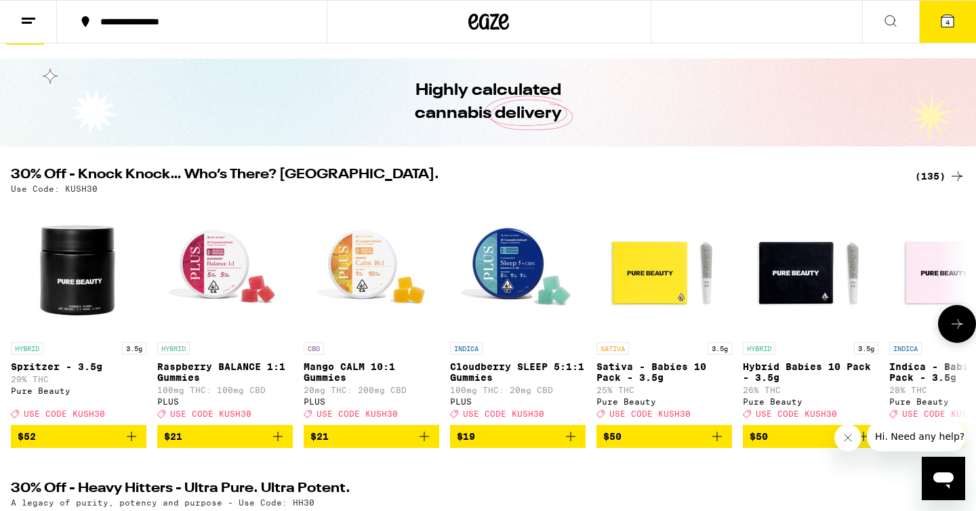
scroll to position [28, 0]
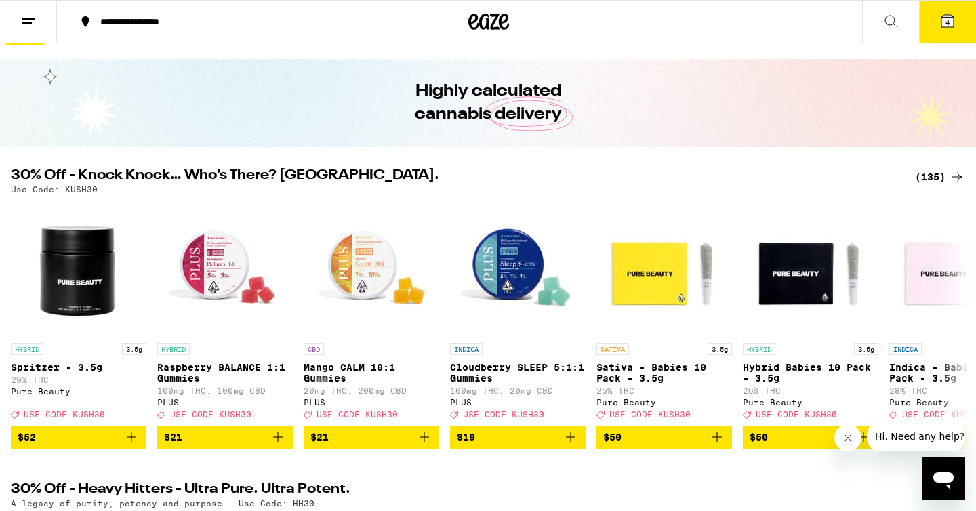
click at [945, 177] on div "(135)" at bounding box center [940, 177] width 50 height 16
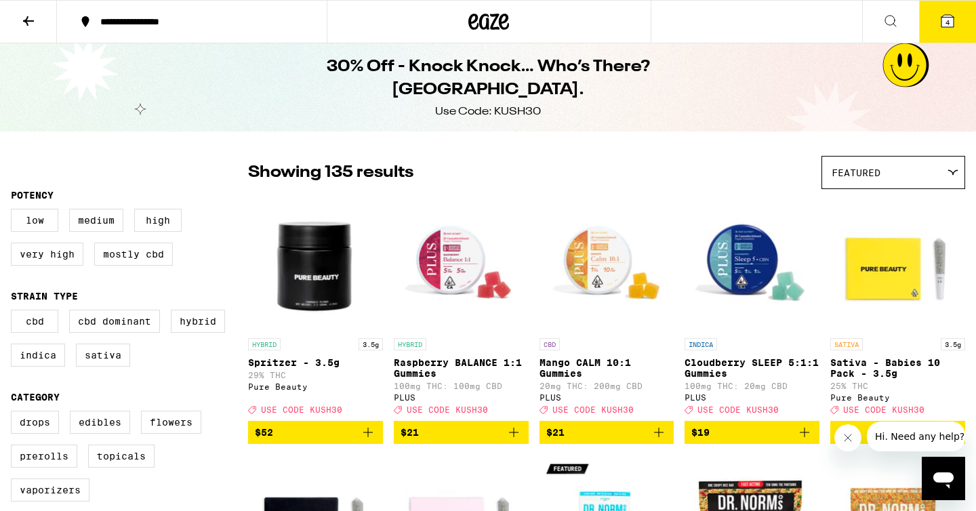
click at [863, 186] on div "Featured" at bounding box center [893, 173] width 142 height 32
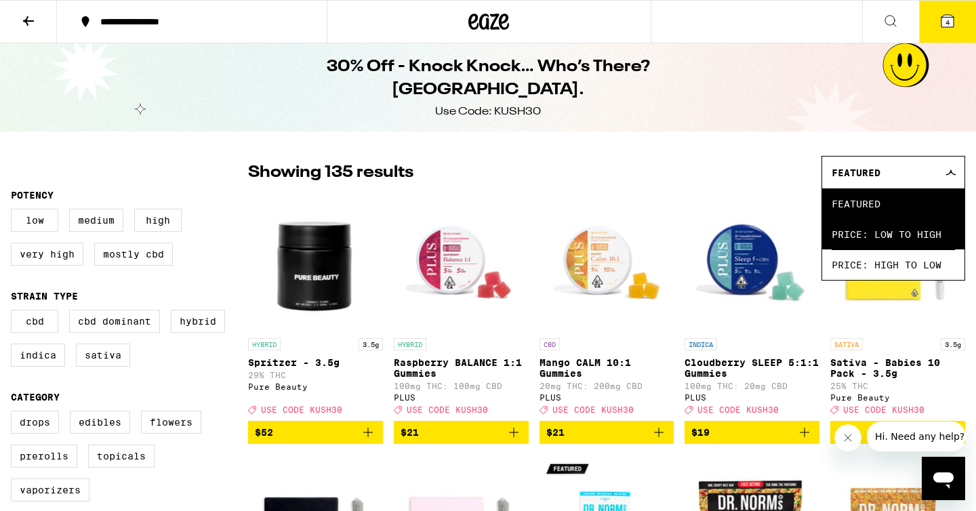
click at [873, 232] on span "Price: Low to High" at bounding box center [893, 234] width 123 height 30
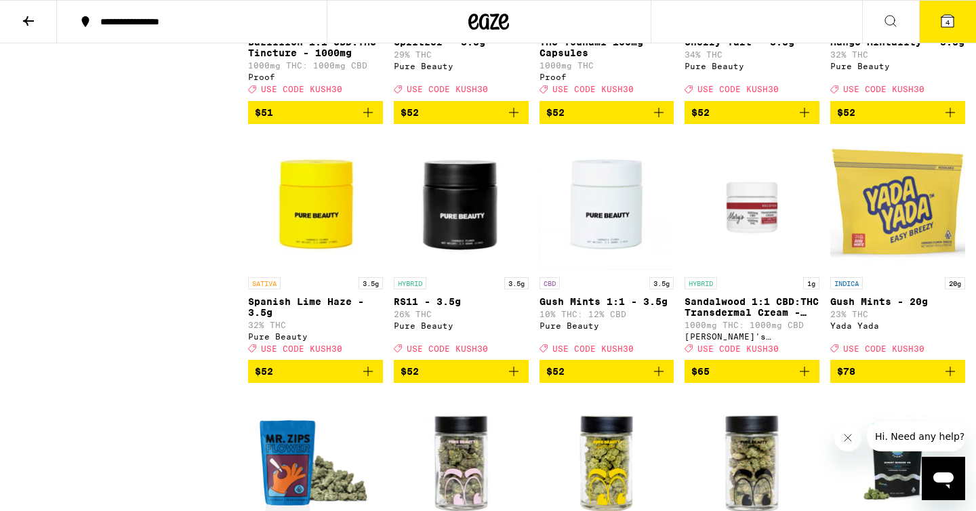
scroll to position [6357, 0]
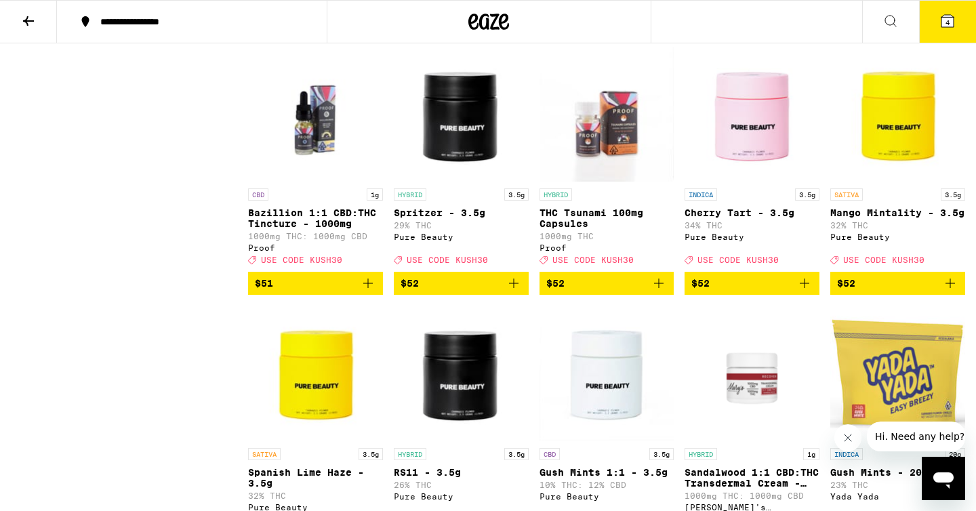
click at [28, 28] on button at bounding box center [28, 22] width 57 height 43
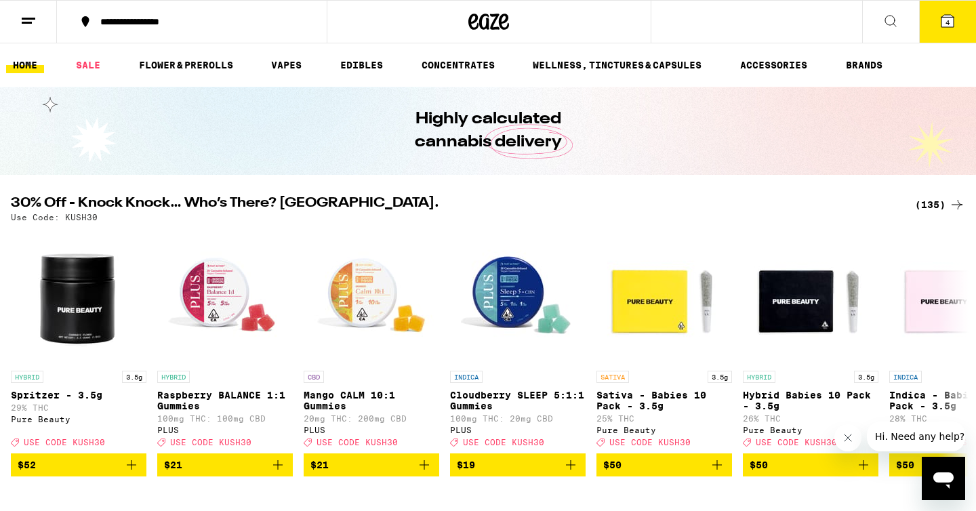
click at [32, 29] on button at bounding box center [28, 22] width 57 height 43
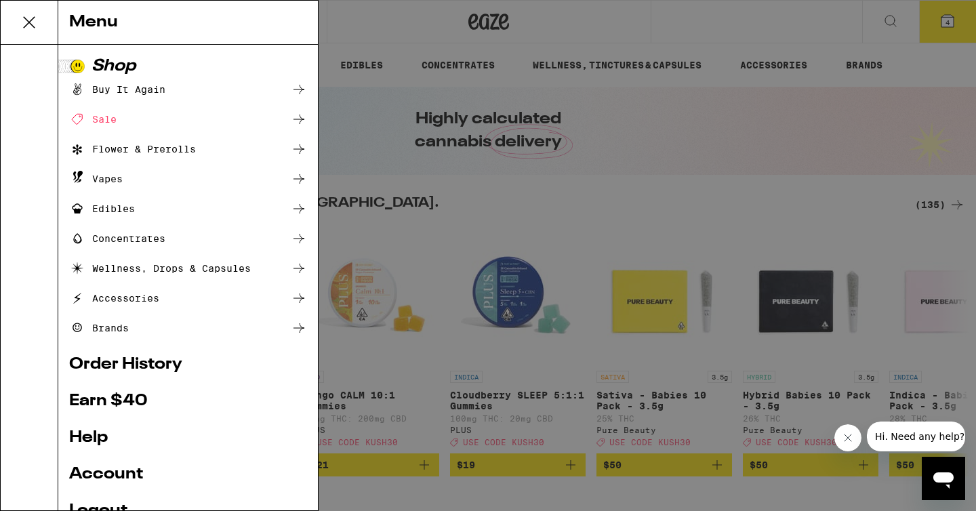
click at [418, 213] on div "Menu Shop Buy It Again Sale Flower & Prerolls Vapes Edibles Concentrates Wellne…" at bounding box center [488, 255] width 976 height 511
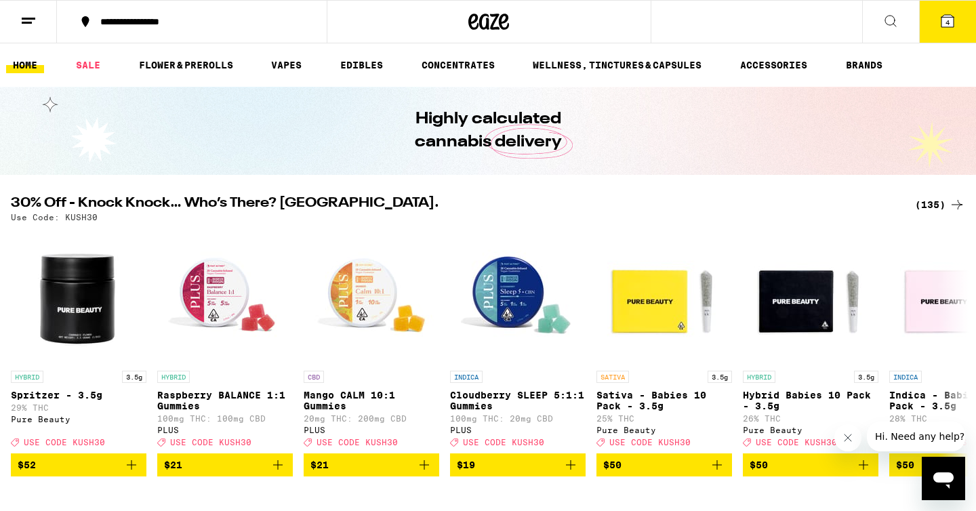
click at [935, 29] on button "4" at bounding box center [947, 22] width 57 height 42
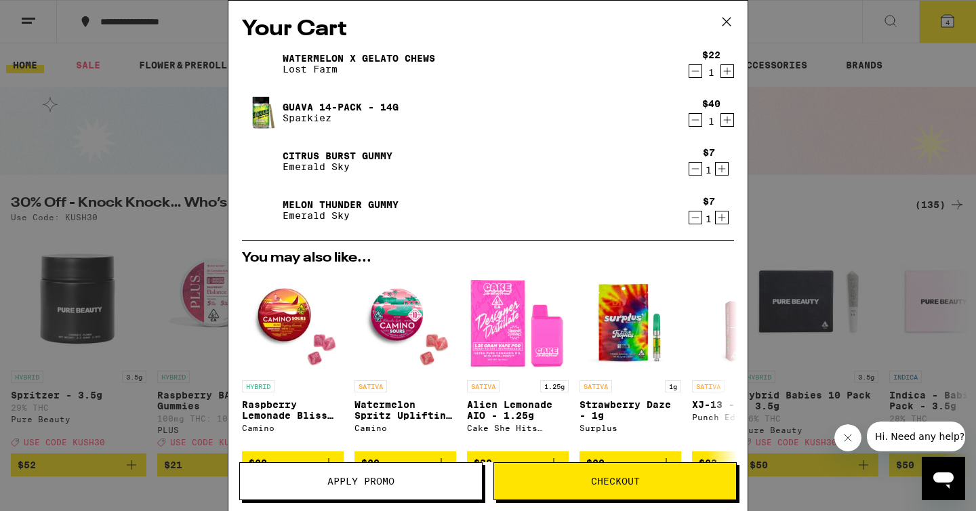
click at [731, 16] on icon at bounding box center [726, 22] width 20 height 20
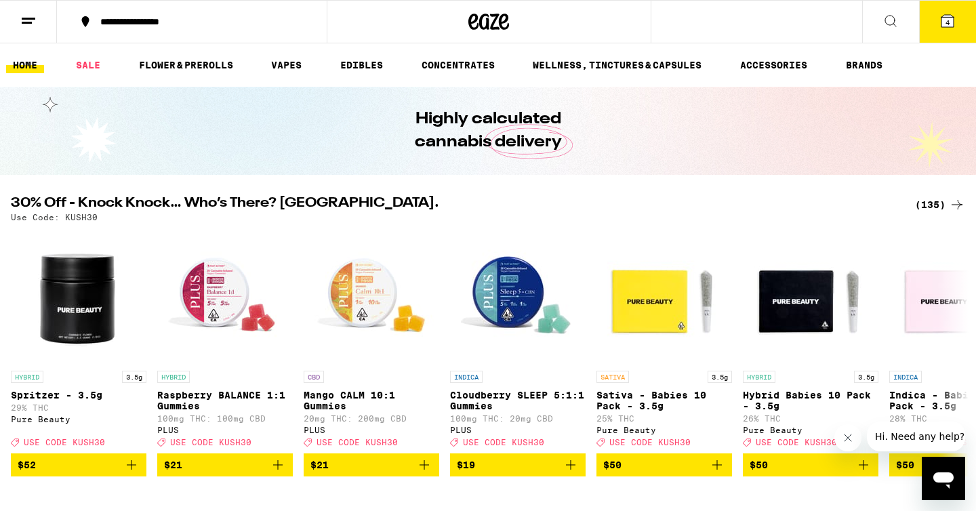
click at [48, 18] on button at bounding box center [28, 22] width 57 height 43
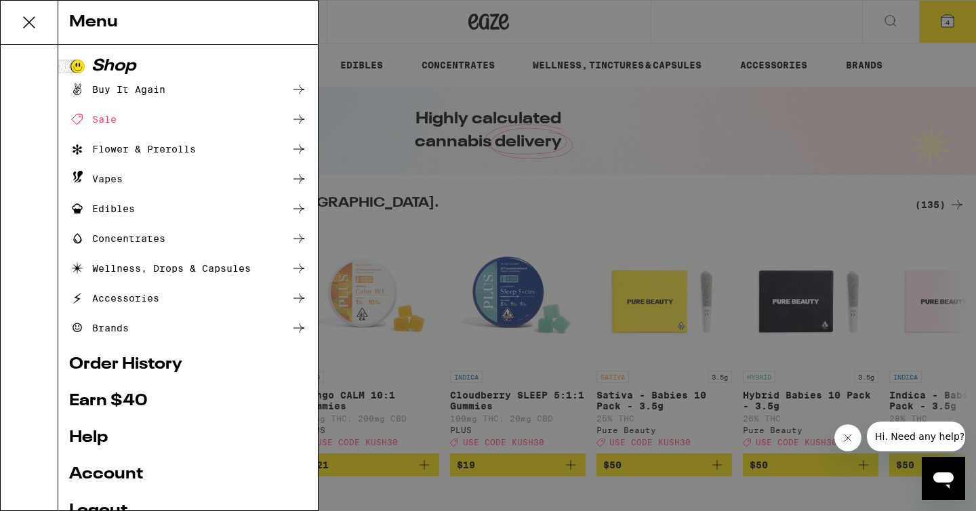
click at [205, 178] on div "Vapes" at bounding box center [188, 179] width 238 height 16
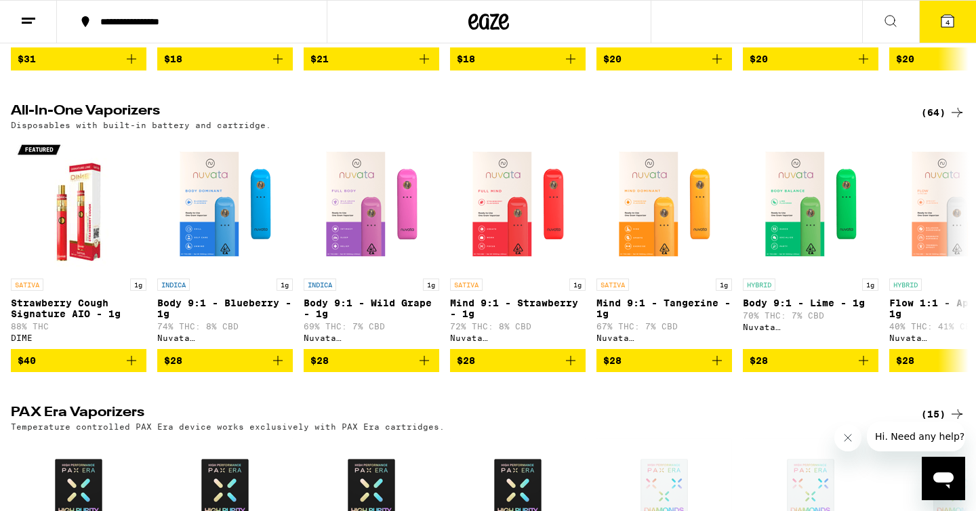
scroll to position [687, 0]
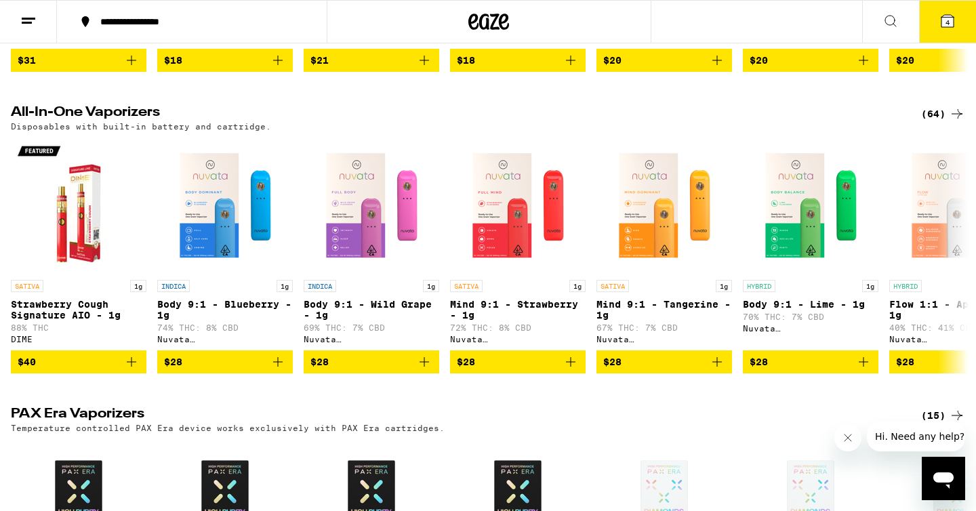
click at [941, 122] on div "(64)" at bounding box center [943, 114] width 44 height 16
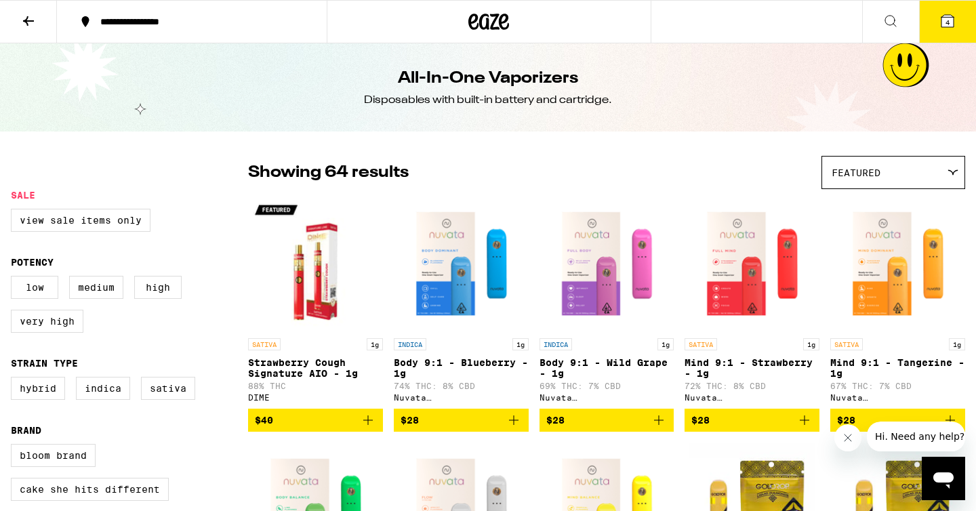
click at [892, 185] on div "Featured" at bounding box center [893, 173] width 142 height 32
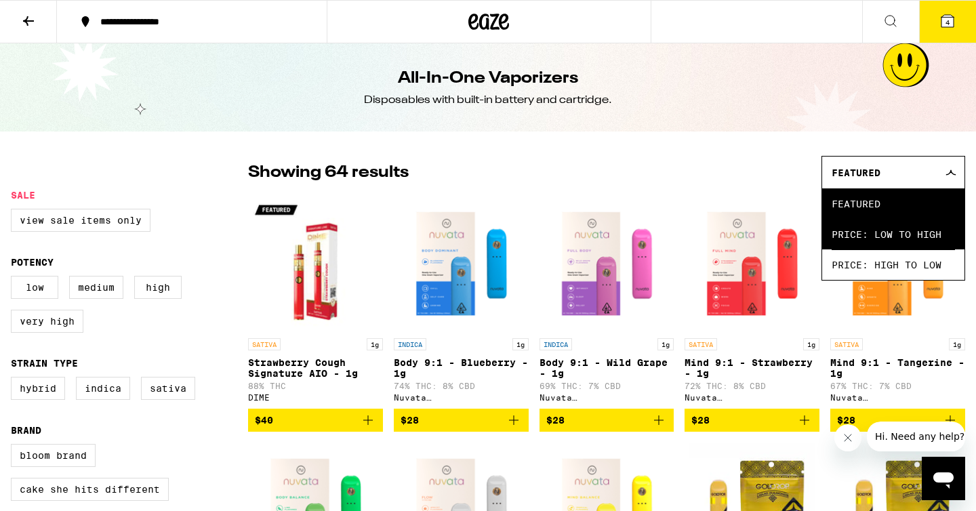
click at [889, 239] on span "Price: Low to High" at bounding box center [893, 234] width 123 height 30
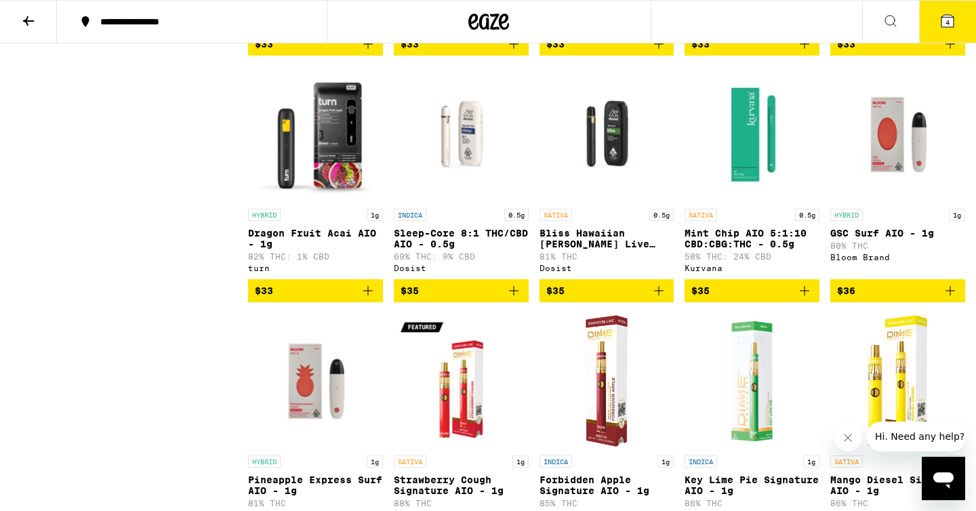
scroll to position [2363, 0]
